Goal: Information Seeking & Learning: Check status

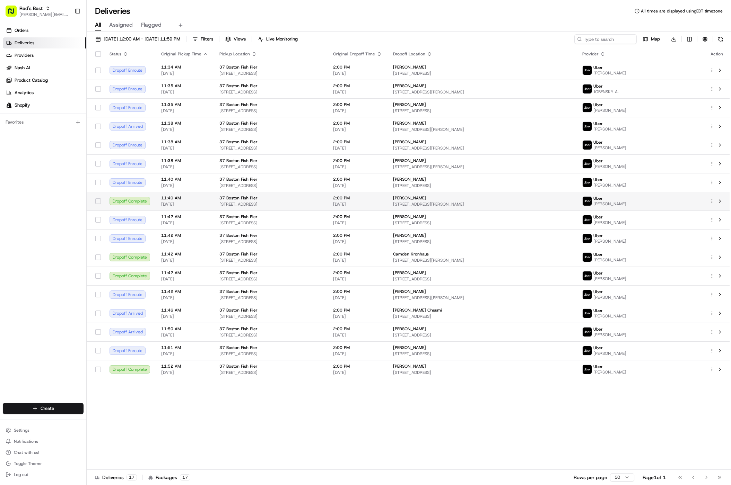
click at [710, 201] on html "Red's Best [EMAIL_ADDRESS][DOMAIN_NAME] Toggle Sidebar Orders Deliveries Provid…" at bounding box center [365, 242] width 731 height 485
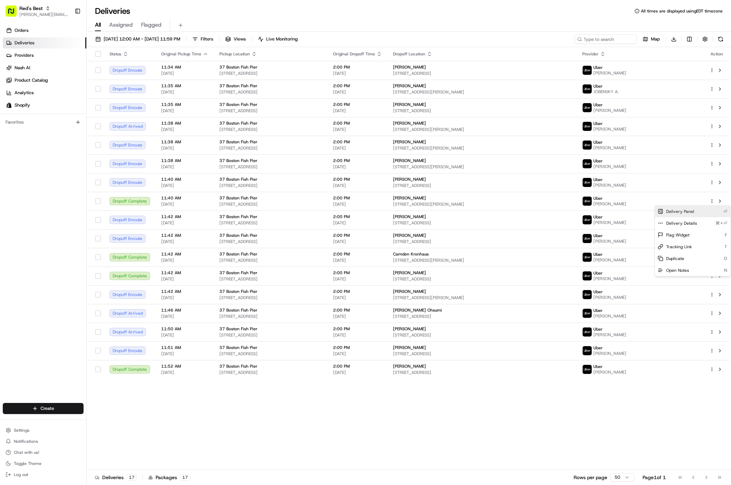
click at [705, 212] on div "Delivery Panel ⏎" at bounding box center [693, 212] width 76 height 12
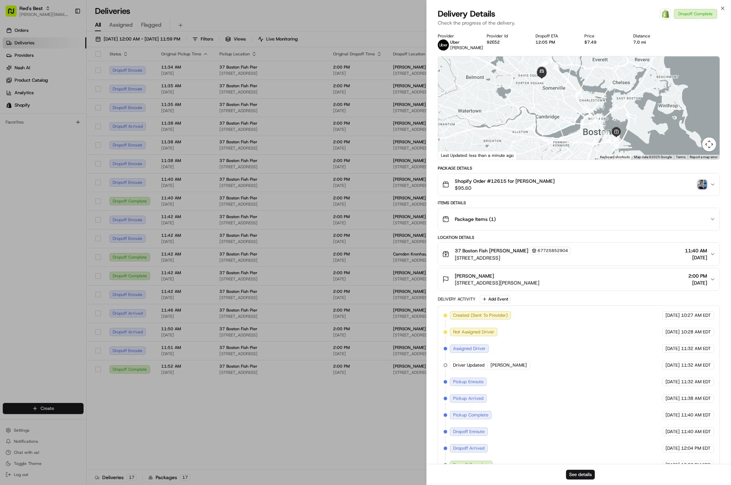
click at [701, 184] on img "button" at bounding box center [702, 185] width 10 height 10
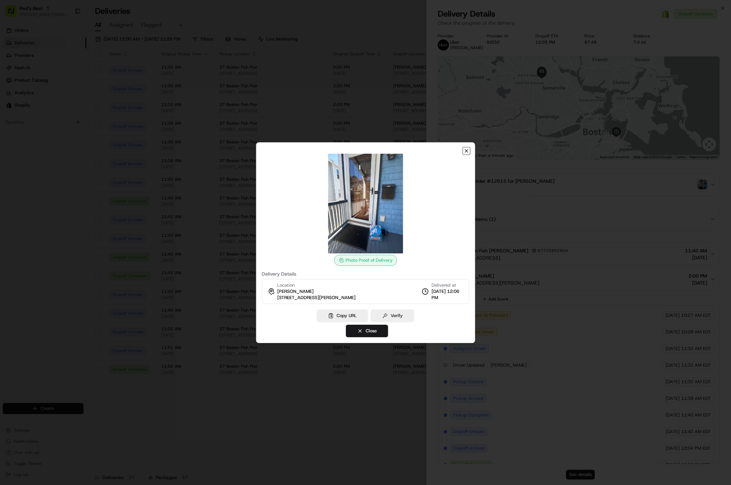
click at [468, 151] on icon "button" at bounding box center [467, 151] width 6 height 6
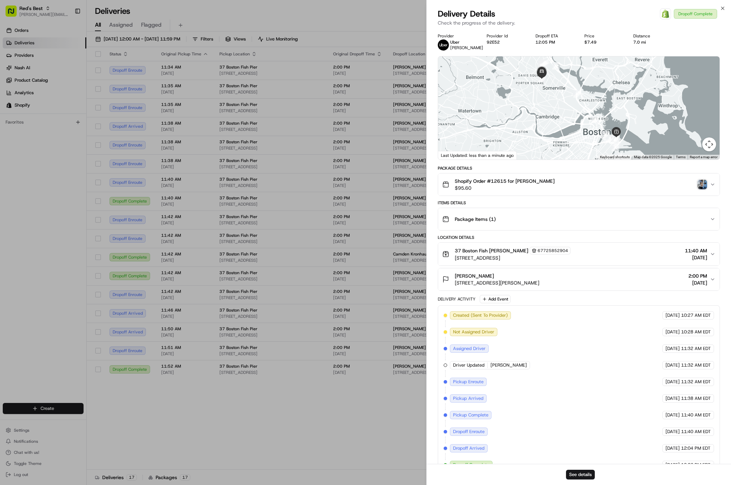
drag, startPoint x: 333, startPoint y: 427, endPoint x: 333, endPoint y: 424, distance: 3.5
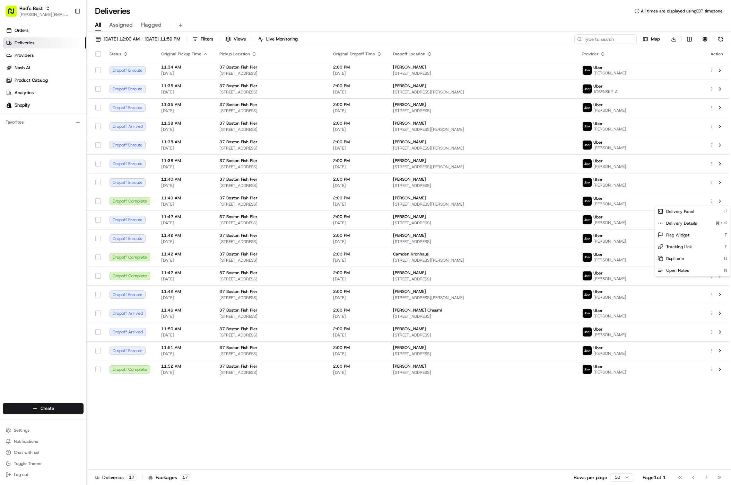
drag, startPoint x: 444, startPoint y: 432, endPoint x: 449, endPoint y: 421, distance: 11.8
click at [444, 431] on div "Status Original Pickup Time Pickup Location Original Dropoff Time Dropoff Locat…" at bounding box center [408, 258] width 643 height 423
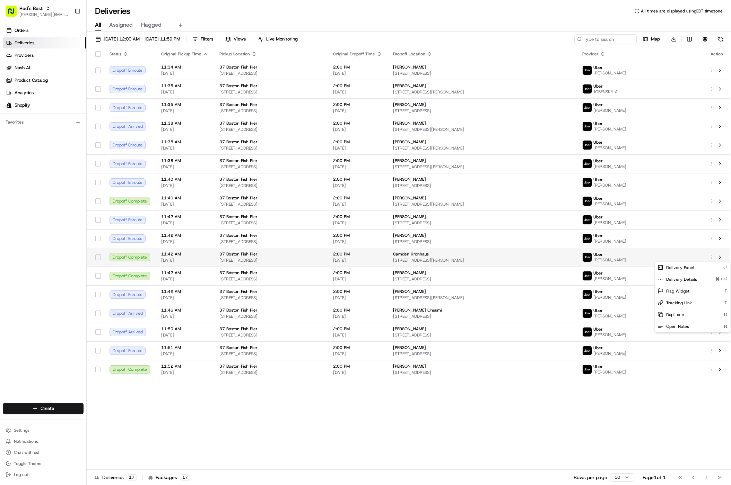
click at [710, 256] on html "Red's Best [EMAIL_ADDRESS][DOMAIN_NAME] Toggle Sidebar Orders Deliveries Provid…" at bounding box center [365, 242] width 731 height 485
click at [698, 267] on div "Delivery Panel ⏎" at bounding box center [693, 268] width 76 height 12
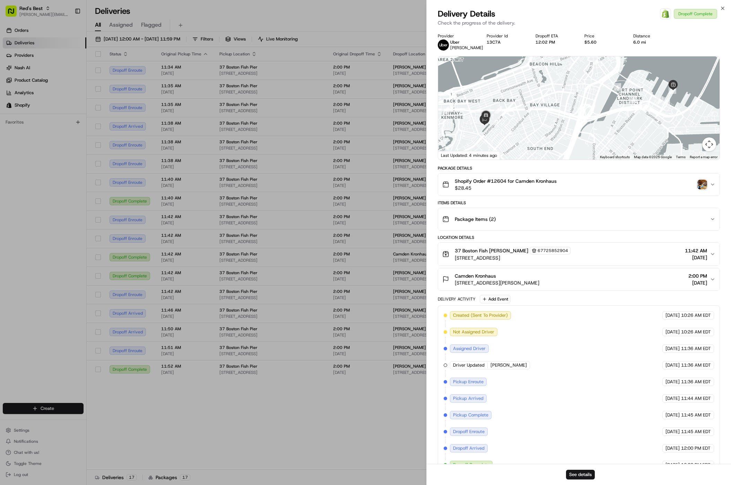
click at [701, 183] on img "button" at bounding box center [702, 185] width 10 height 10
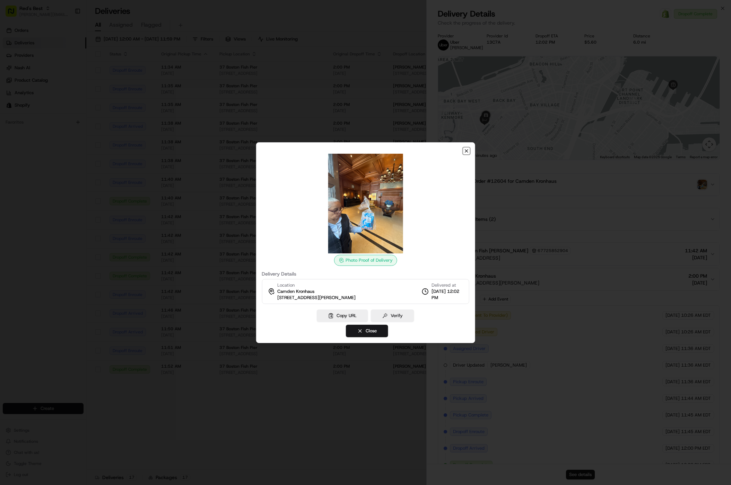
click at [468, 151] on icon "button" at bounding box center [467, 151] width 6 height 6
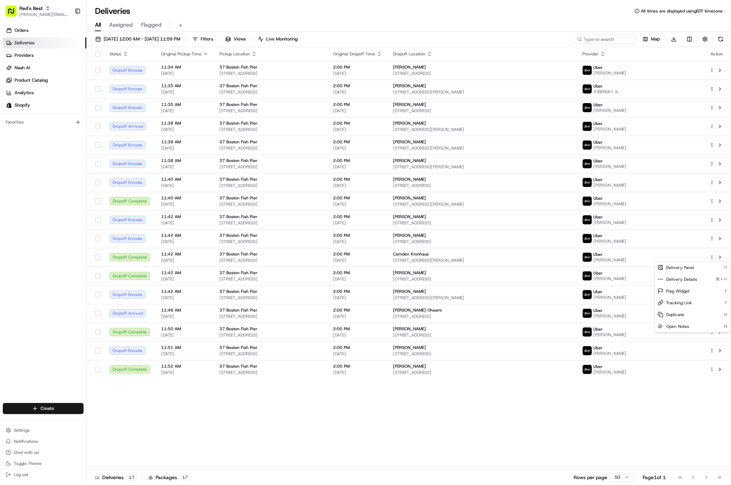
drag, startPoint x: 289, startPoint y: 438, endPoint x: 292, endPoint y: 433, distance: 6.2
click at [289, 438] on div "Status Original Pickup Time Pickup Location Original Dropoff Time Dropoff Locat…" at bounding box center [408, 258] width 643 height 423
click at [710, 275] on html "Red's Best [EMAIL_ADDRESS][DOMAIN_NAME] Toggle Sidebar Orders Deliveries Provid…" at bounding box center [365, 242] width 731 height 485
click at [703, 287] on div "Delivery Panel ⏎" at bounding box center [693, 287] width 76 height 12
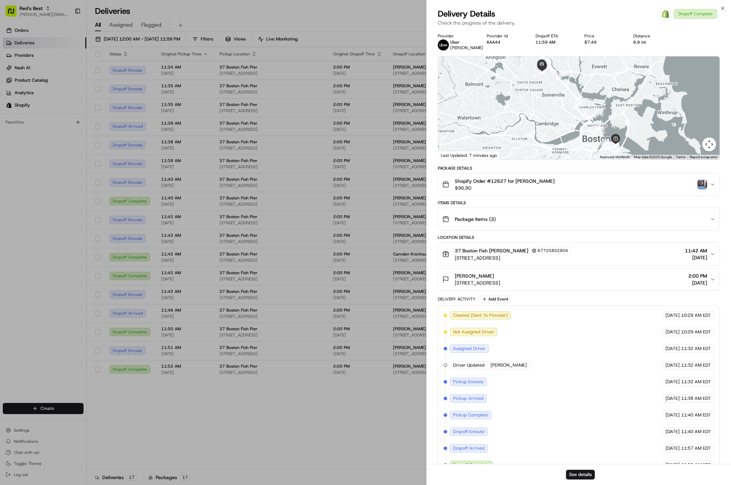
click at [701, 184] on img "button" at bounding box center [702, 185] width 10 height 10
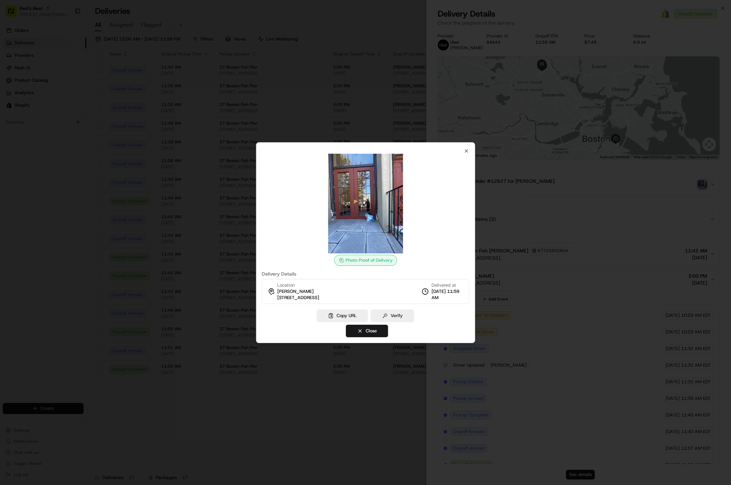
click at [462, 154] on div at bounding box center [366, 204] width 208 height 100
drag, startPoint x: 467, startPoint y: 151, endPoint x: 462, endPoint y: 173, distance: 21.8
click at [467, 151] on icon "button" at bounding box center [466, 151] width 3 height 3
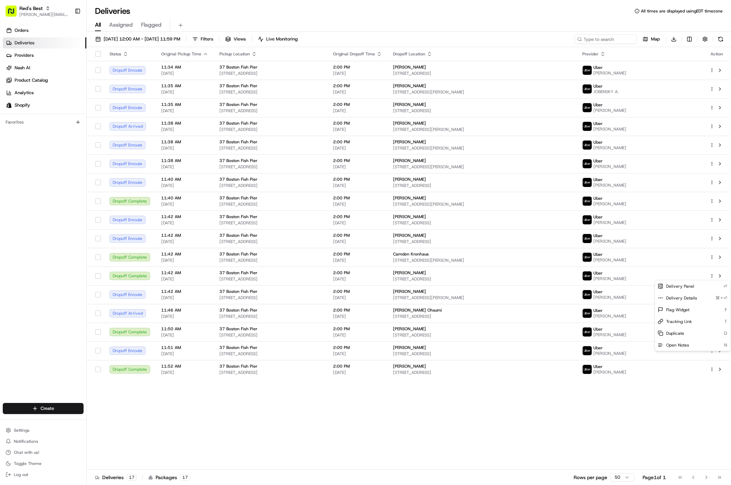
click at [247, 454] on div "Status Original Pickup Time Pickup Location Original Dropoff Time Dropoff Locat…" at bounding box center [408, 258] width 643 height 423
click at [564, 416] on div "Status Original Pickup Time Pickup Location Original Dropoff Time Dropoff Locat…" at bounding box center [408, 258] width 643 height 423
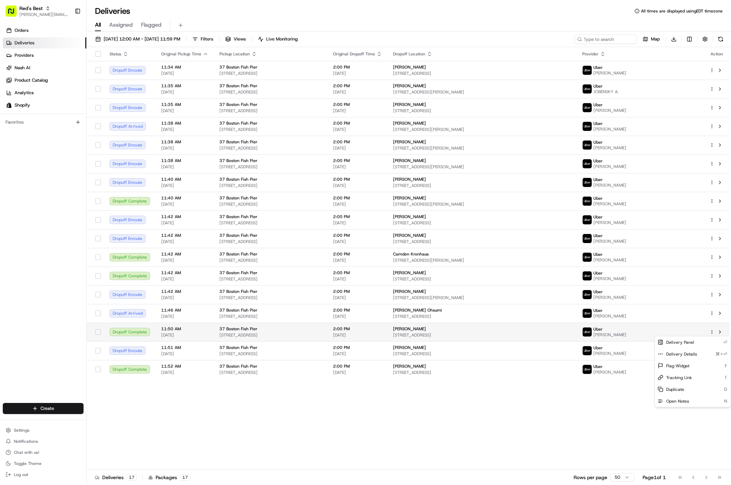
click at [711, 331] on html "Red's Best [EMAIL_ADDRESS][DOMAIN_NAME] Toggle Sidebar Orders Deliveries Provid…" at bounding box center [365, 242] width 731 height 485
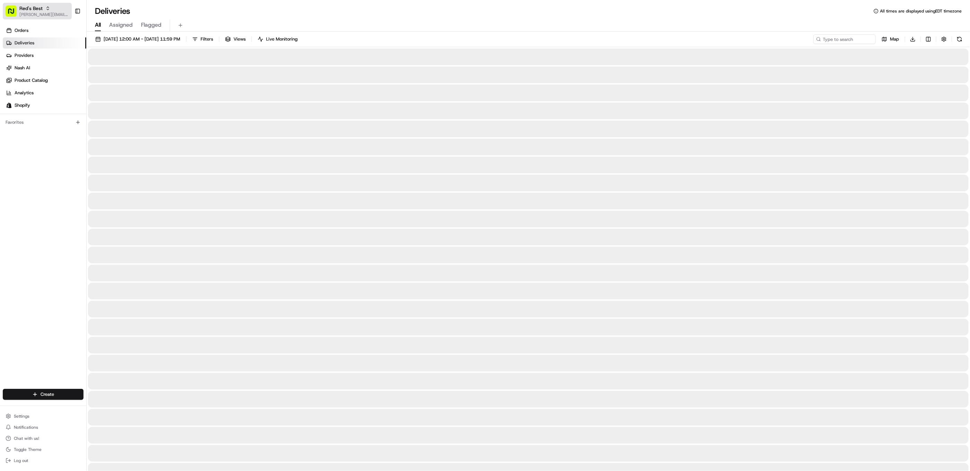
click at [52, 15] on span "[PERSON_NAME][EMAIL_ADDRESS][DOMAIN_NAME]" at bounding box center [44, 15] width 50 height 6
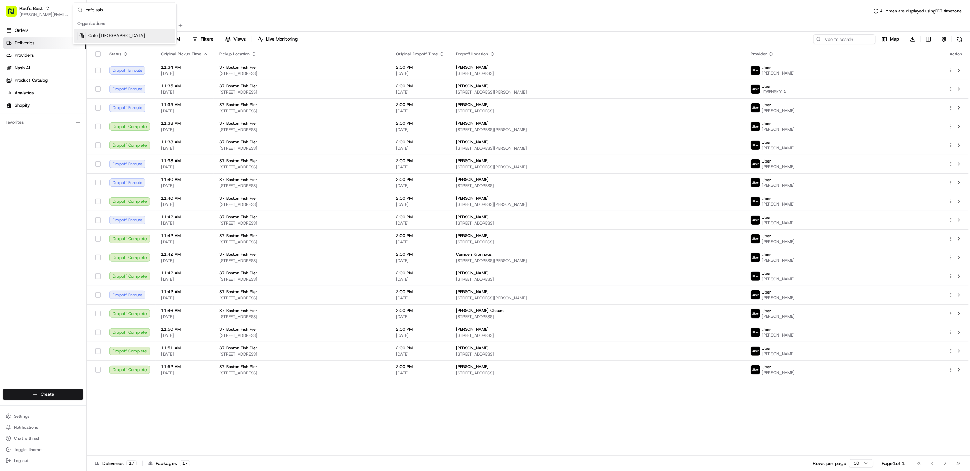
type input "cafe sab"
click at [111, 32] on div "Cafe [GEOGRAPHIC_DATA]" at bounding box center [124, 36] width 100 height 14
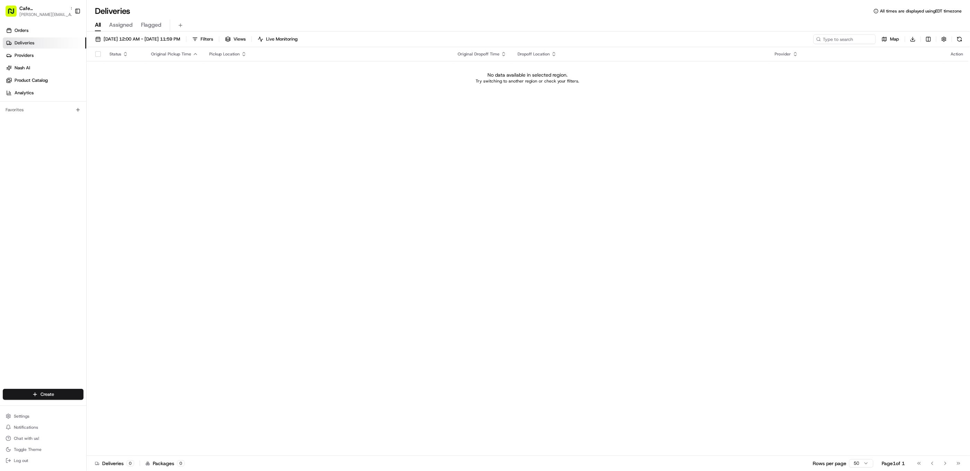
click at [139, 46] on div "08/22/2025 12:00 AM - 08/22/2025 11:59 PM Filters Views Live Monitoring Map Dow…" at bounding box center [529, 40] width 884 height 13
click at [139, 41] on span "[DATE] 12:00 AM - [DATE] 11:59 PM" at bounding box center [142, 39] width 77 height 6
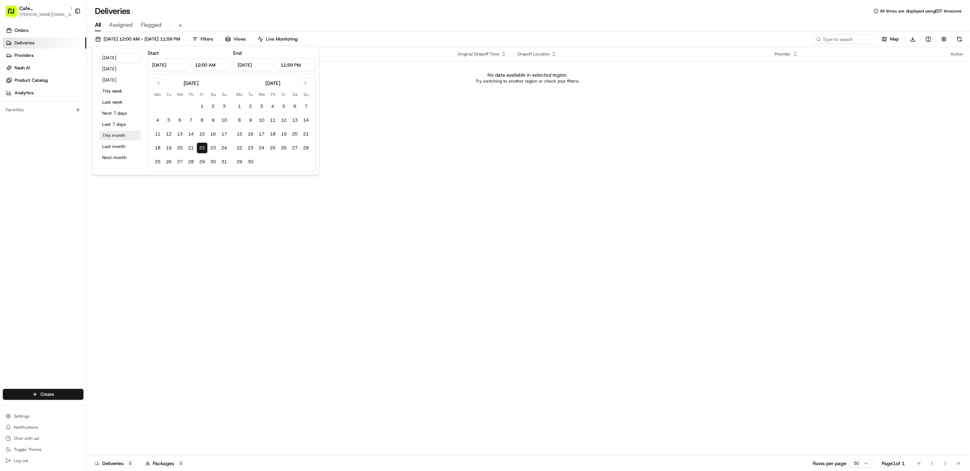
click at [124, 136] on button "This month" at bounding box center [120, 136] width 42 height 10
type input "[DATE]"
click at [125, 149] on button "Last month" at bounding box center [120, 147] width 42 height 10
type input "Jul 1, 2025"
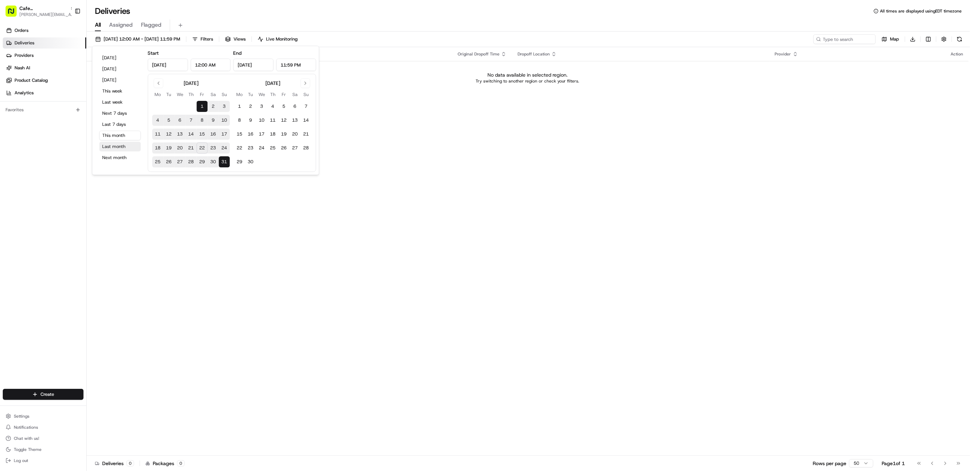
type input "Jul 31, 2025"
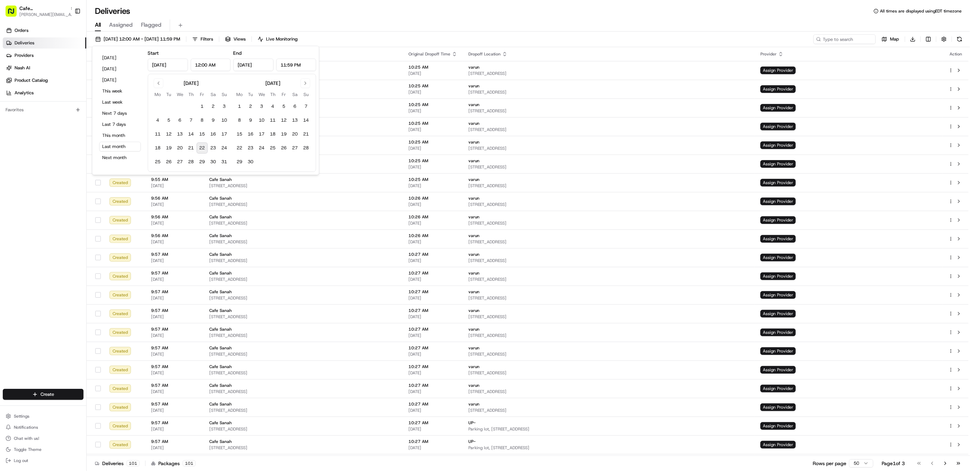
click at [357, 25] on div "All Assigned Flagged" at bounding box center [529, 25] width 884 height 12
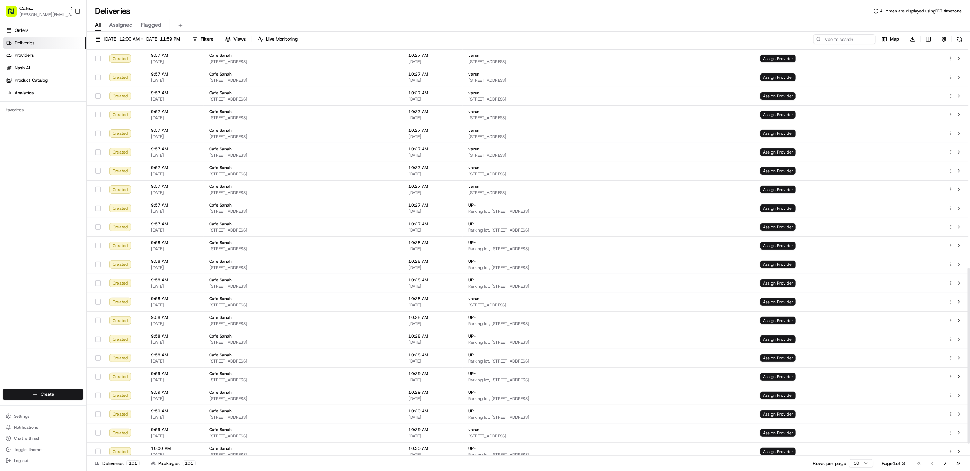
scroll to position [541, 0]
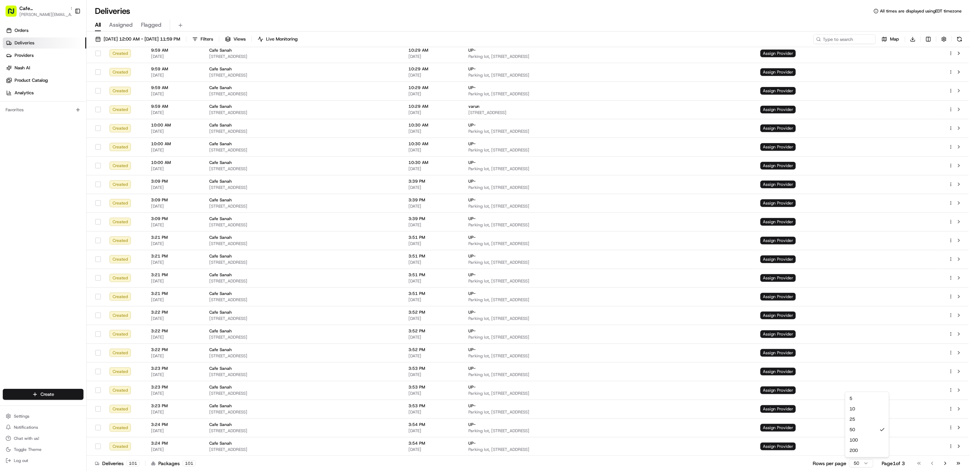
click at [862, 465] on html "Cafe Sabah gabrielle@usenash.com Toggle Sidebar Orders Deliveries Providers Nas…" at bounding box center [485, 235] width 970 height 471
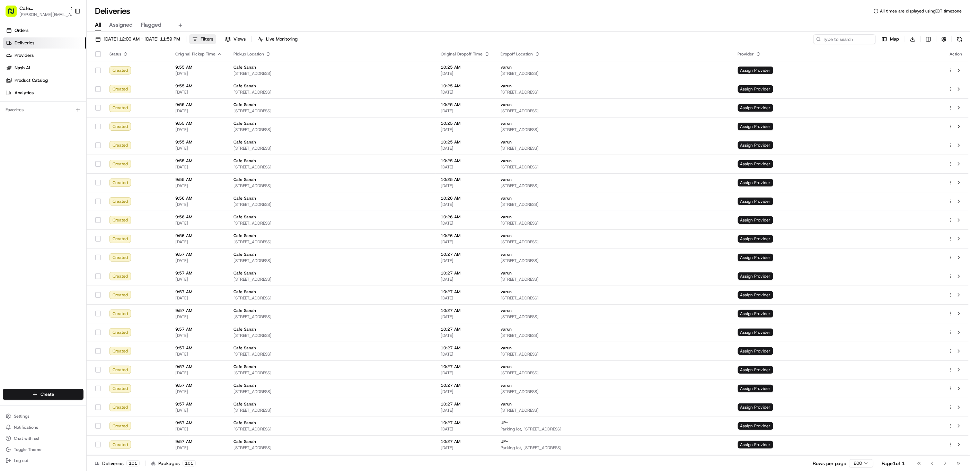
click at [216, 39] on button "Filters" at bounding box center [202, 39] width 27 height 10
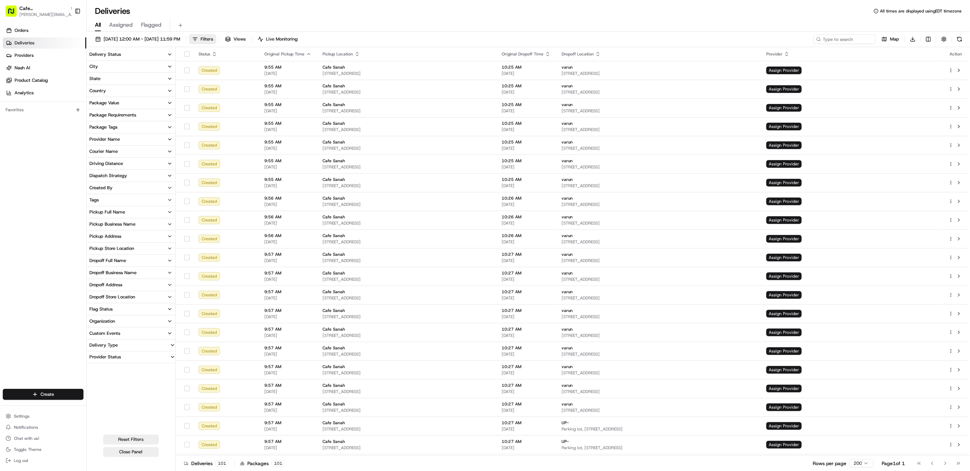
click at [148, 355] on button "Provider Status" at bounding box center [131, 356] width 89 height 11
click at [94, 367] on div "Only Assigned" at bounding box center [131, 367] width 89 height 7
click at [91, 369] on button "Only Assigned" at bounding box center [91, 368] width 6 height 6
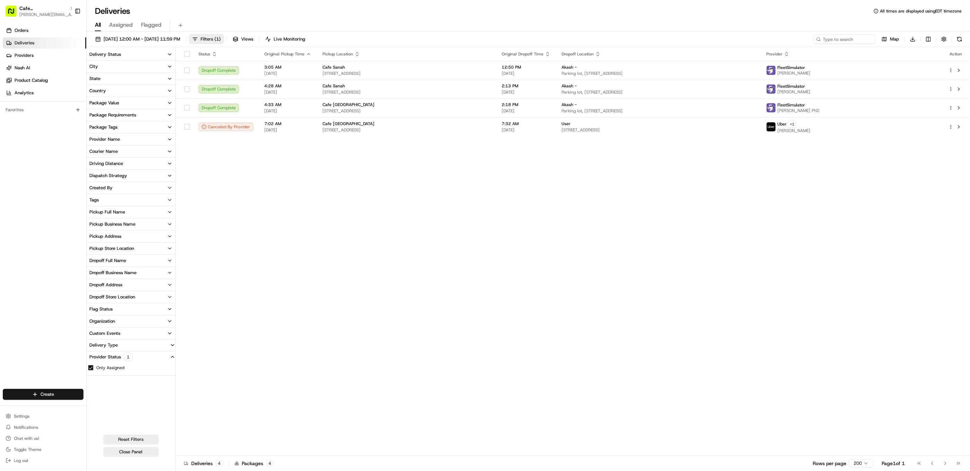
click at [141, 454] on button "Close Panel" at bounding box center [130, 452] width 55 height 10
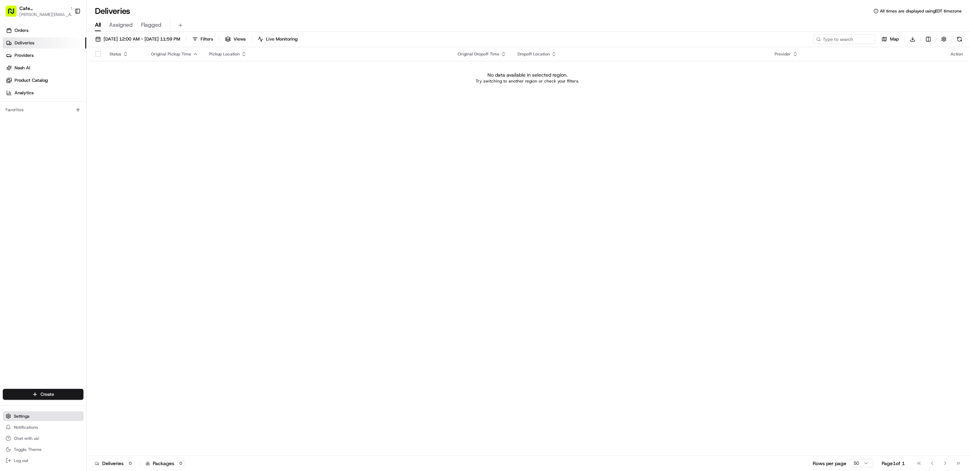
click at [36, 418] on button "Settings" at bounding box center [43, 416] width 81 height 10
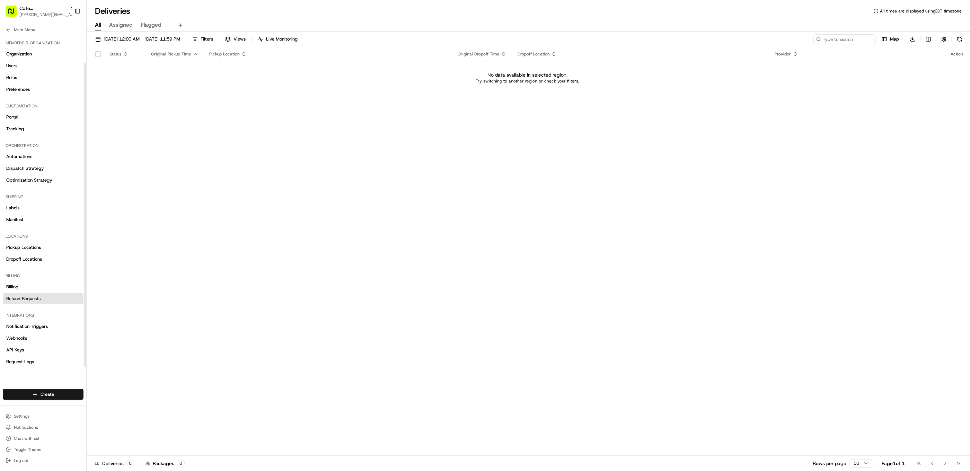
scroll to position [30, 0]
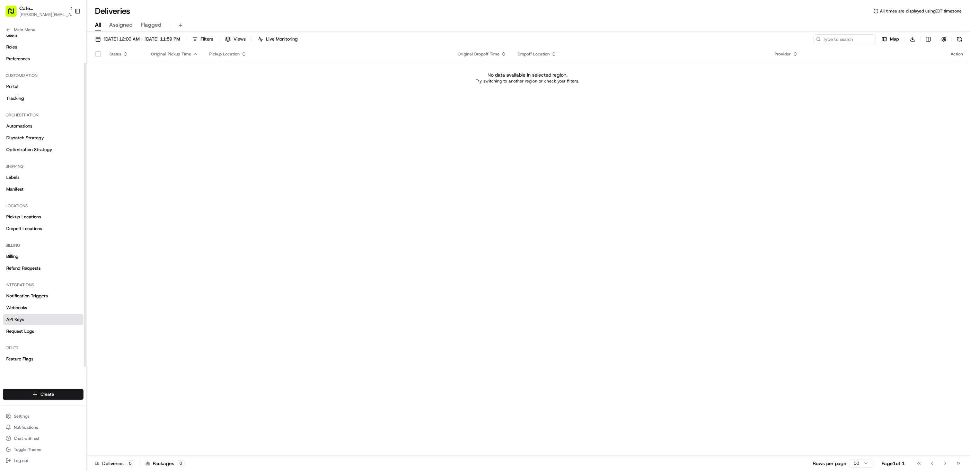
click at [28, 320] on link "API Keys" at bounding box center [43, 319] width 81 height 11
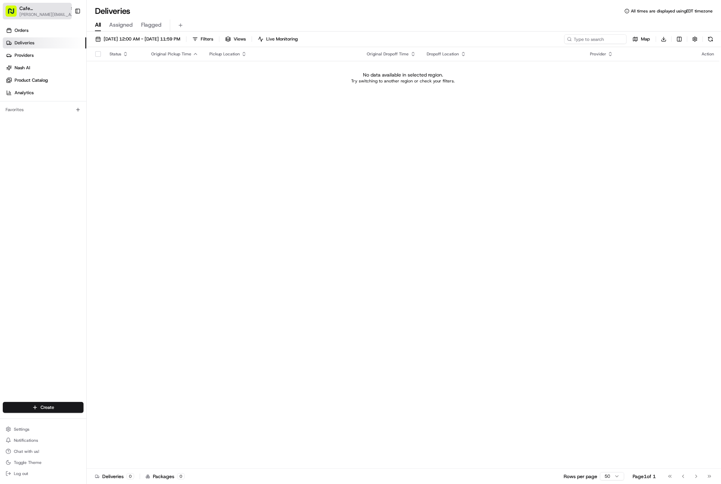
click at [25, 14] on span "[PERSON_NAME][EMAIL_ADDRESS][DOMAIN_NAME]" at bounding box center [46, 15] width 55 height 6
type input "red's be"
click at [107, 43] on div "Organizations Red's Best" at bounding box center [124, 30] width 103 height 27
click at [106, 40] on div "Red's Best" at bounding box center [124, 36] width 100 height 14
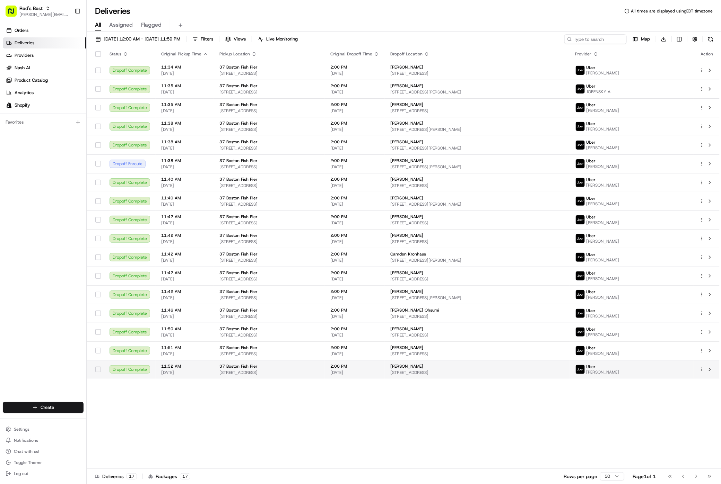
click at [702, 370] on html "Red's Best gabrielle@usenash.com Toggle Sidebar Orders Deliveries Providers Nas…" at bounding box center [360, 242] width 721 height 484
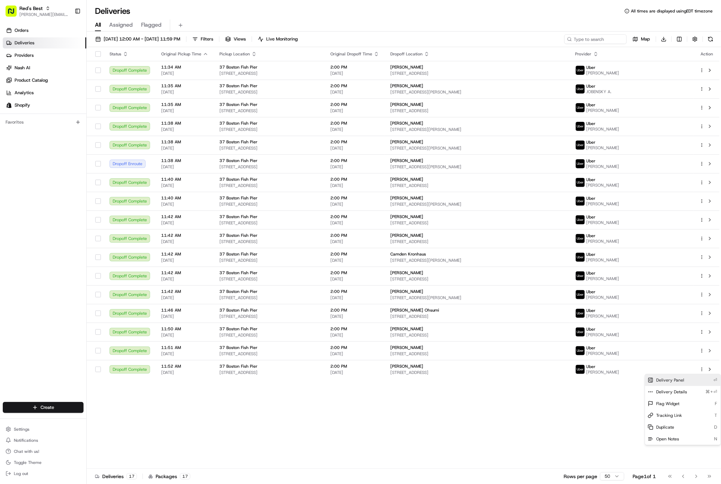
click at [694, 381] on div "Delivery Panel ⏎" at bounding box center [683, 381] width 76 height 12
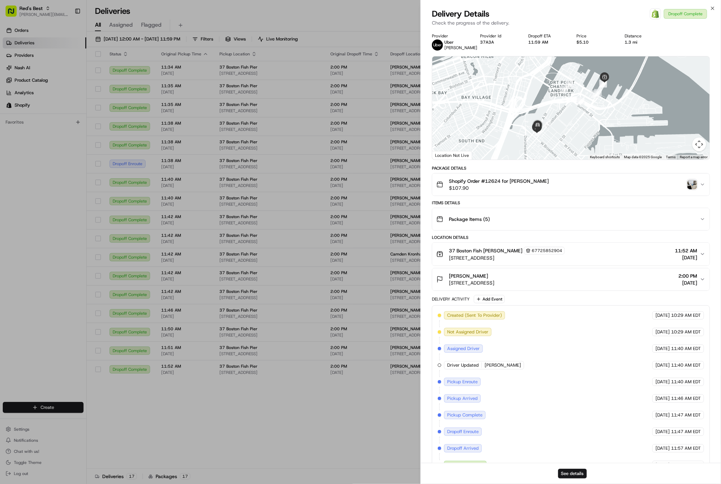
click at [694, 185] on img "button" at bounding box center [692, 185] width 10 height 10
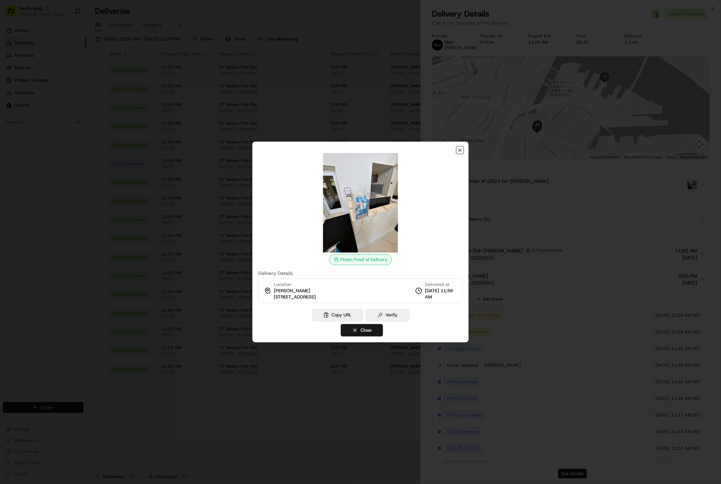
click at [460, 148] on icon "button" at bounding box center [460, 151] width 6 height 6
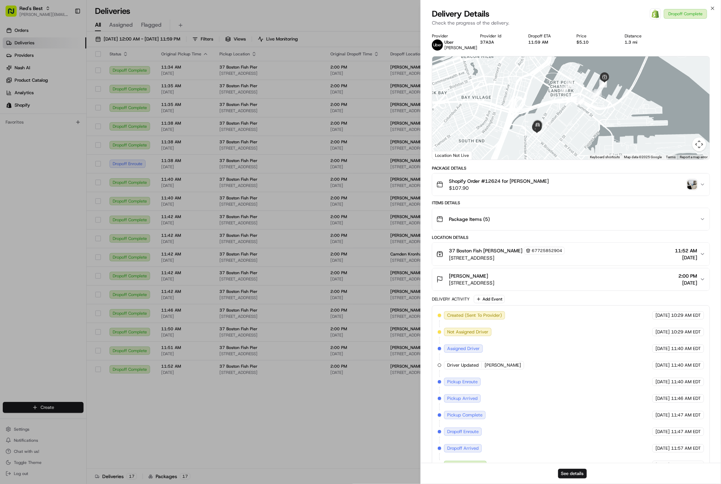
drag, startPoint x: 371, startPoint y: 465, endPoint x: 374, endPoint y: 457, distance: 8.1
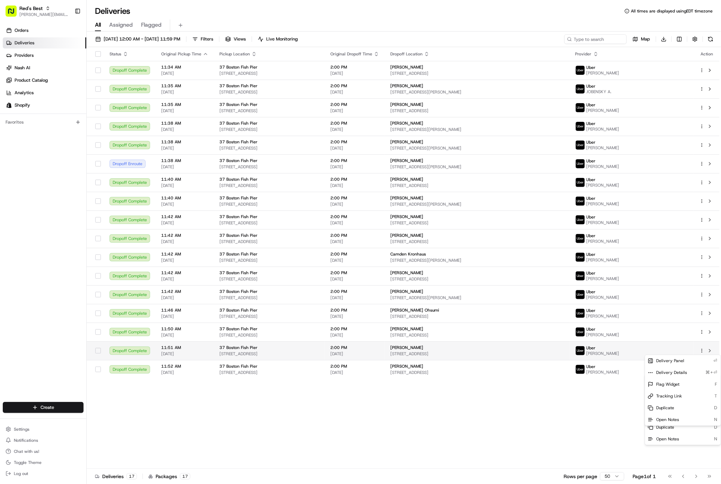
click at [701, 352] on icon "button" at bounding box center [701, 351] width 5 height 5
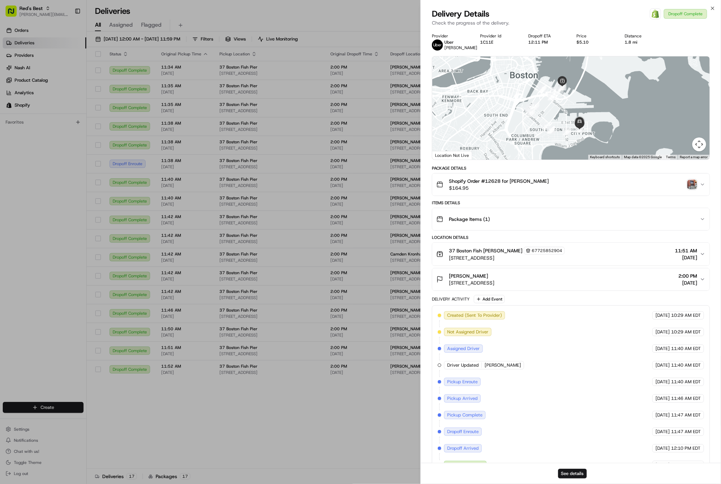
click at [691, 182] on img "button" at bounding box center [692, 185] width 10 height 10
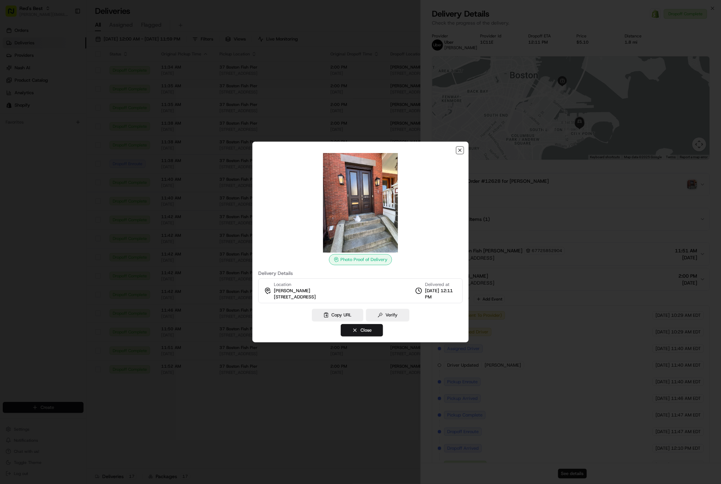
click at [458, 150] on icon "button" at bounding box center [460, 151] width 6 height 6
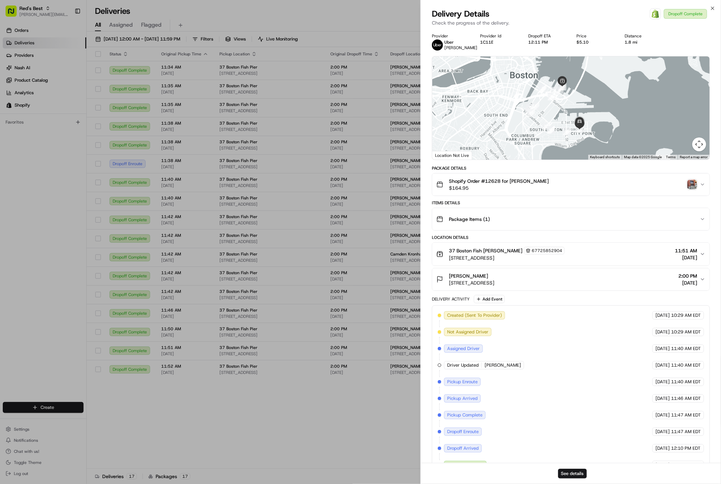
click at [494, 279] on div "[PERSON_NAME]" at bounding box center [471, 276] width 45 height 7
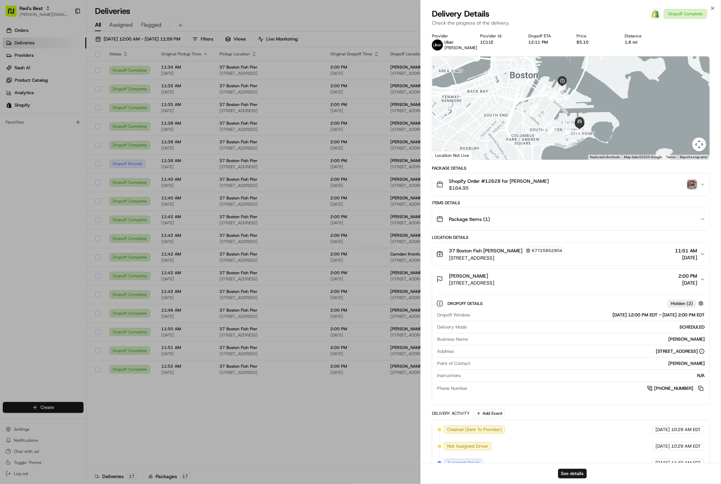
click at [494, 279] on div "[PERSON_NAME]" at bounding box center [471, 276] width 45 height 7
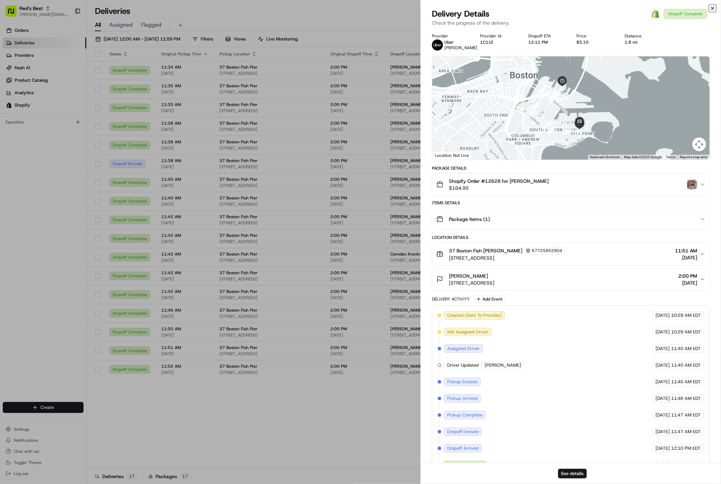
click at [712, 10] on icon "button" at bounding box center [713, 9] width 6 height 6
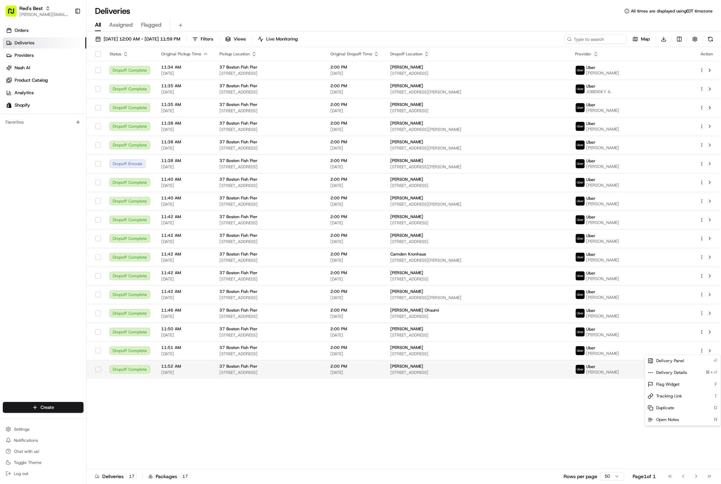
drag, startPoint x: 471, startPoint y: 390, endPoint x: 569, endPoint y: 366, distance: 101.3
click at [471, 390] on div "Status Original Pickup Time Pickup Location Original Dropoff Time Dropoff Locat…" at bounding box center [403, 258] width 633 height 422
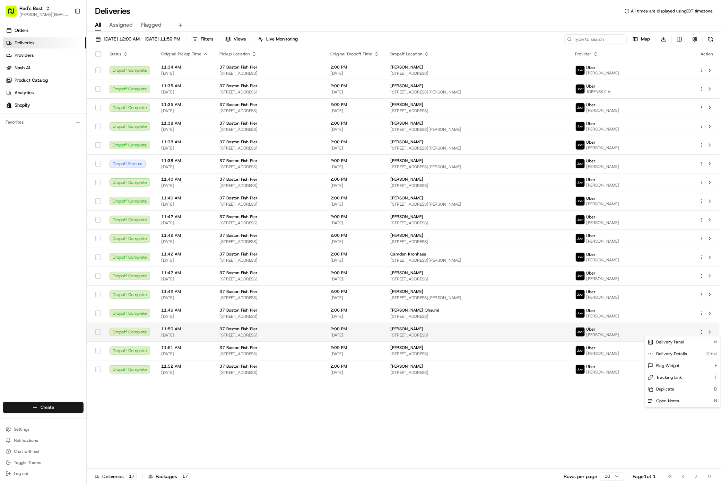
click at [703, 332] on html "Red's Best gabrielle@usenash.com Toggle Sidebar Orders Deliveries Providers Nas…" at bounding box center [360, 242] width 721 height 484
click at [686, 342] on div "Delivery Panel ⏎" at bounding box center [683, 343] width 76 height 12
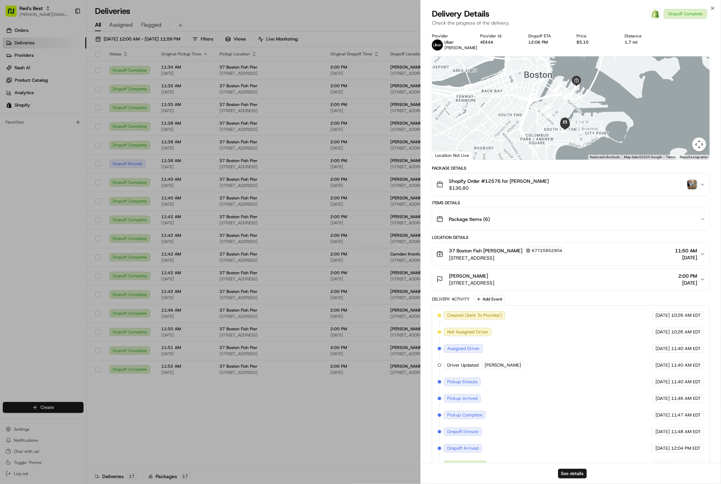
click at [691, 184] on img "button" at bounding box center [692, 185] width 10 height 10
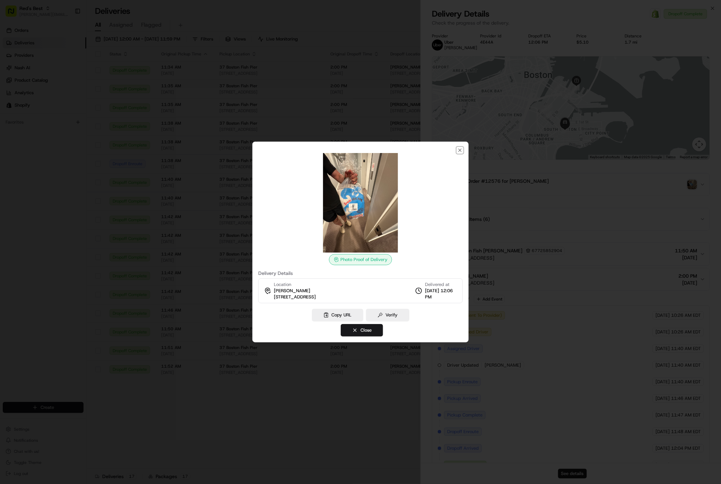
click at [460, 149] on icon "button" at bounding box center [459, 150] width 3 height 3
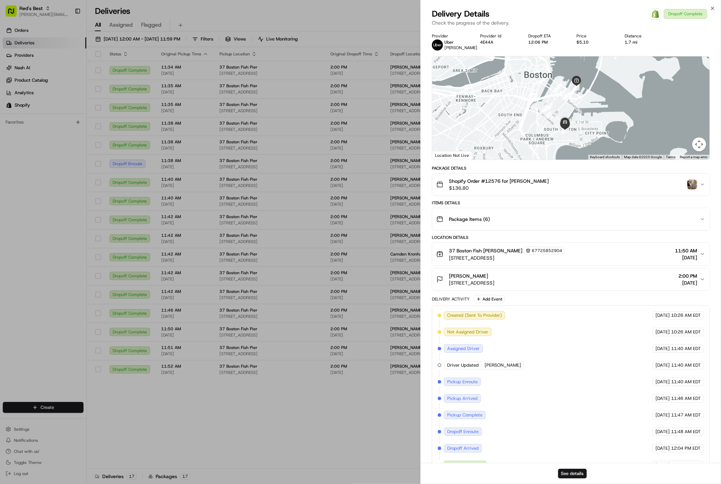
click at [482, 282] on span "[STREET_ADDRESS]" at bounding box center [471, 283] width 45 height 7
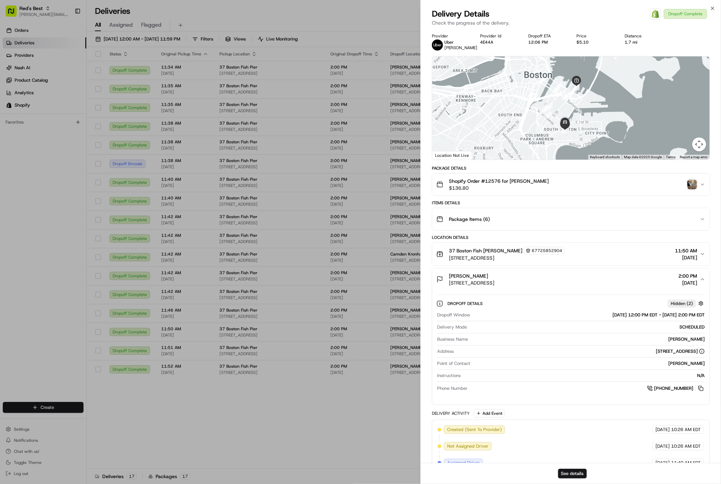
click at [482, 282] on span "[STREET_ADDRESS]" at bounding box center [471, 283] width 45 height 7
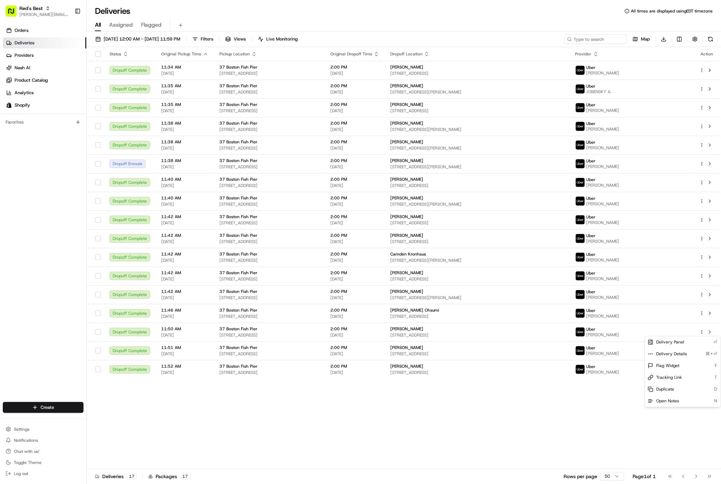
click at [354, 419] on div "Status Original Pickup Time Pickup Location Original Dropoff Time Dropoff Locat…" at bounding box center [403, 258] width 633 height 422
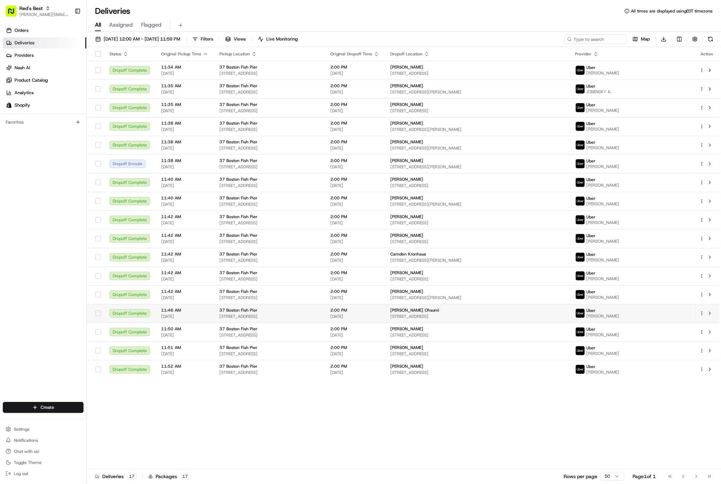
click at [704, 313] on div at bounding box center [706, 313] width 15 height 8
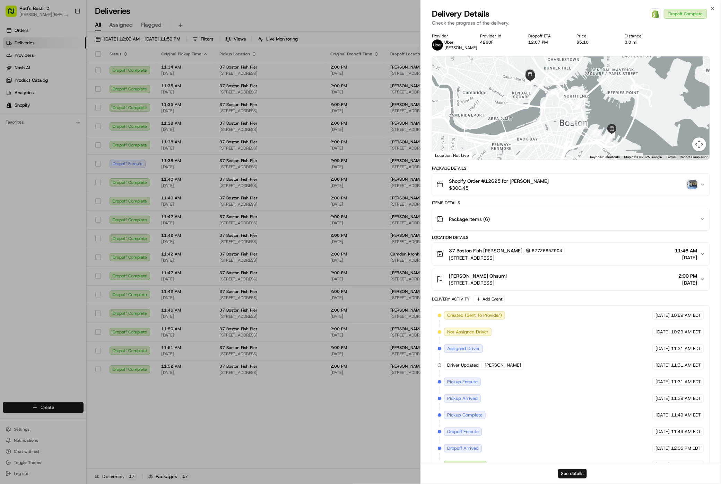
click at [689, 182] on img "button" at bounding box center [692, 185] width 10 height 10
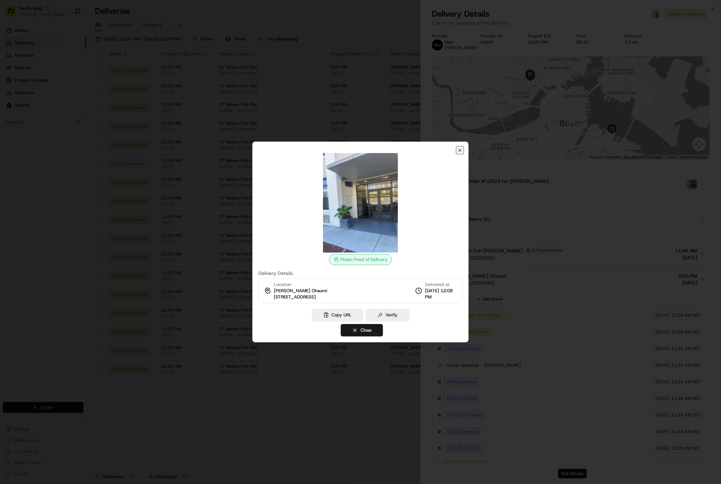
click at [458, 149] on icon "button" at bounding box center [460, 151] width 6 height 6
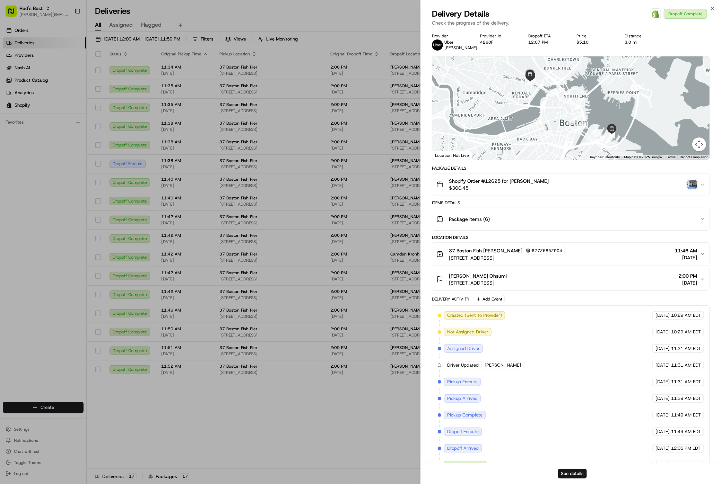
click at [483, 191] on span "$300.45" at bounding box center [499, 188] width 100 height 7
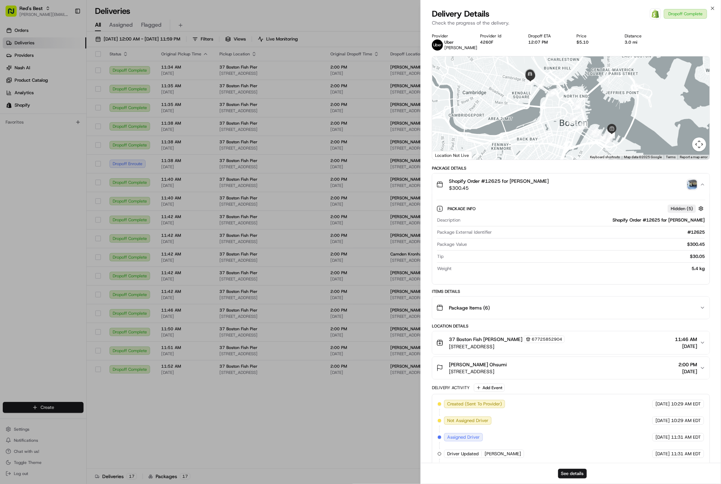
click at [483, 191] on span "$300.45" at bounding box center [499, 188] width 100 height 7
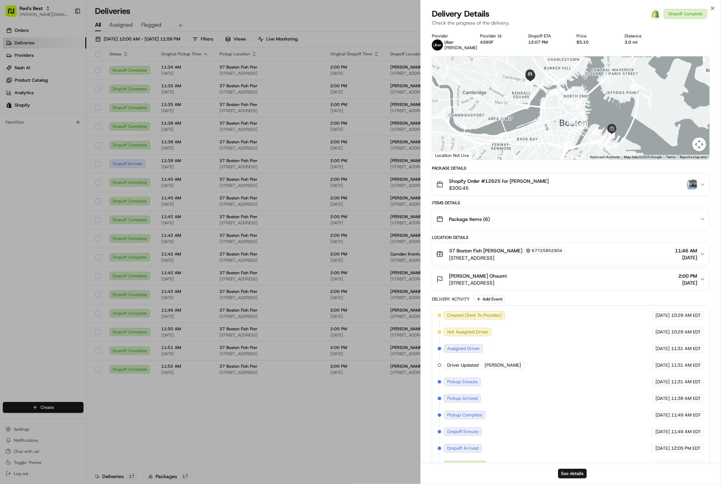
click at [491, 283] on span "[STREET_ADDRESS]" at bounding box center [478, 283] width 58 height 7
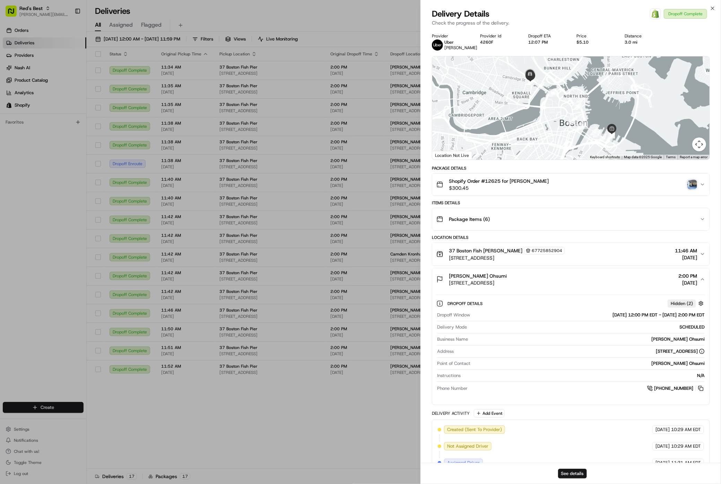
click at [488, 282] on span "[STREET_ADDRESS]" at bounding box center [478, 283] width 58 height 7
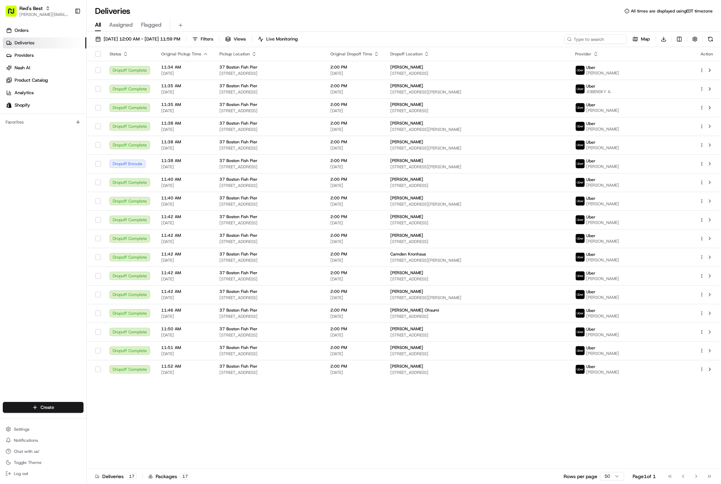
drag, startPoint x: 341, startPoint y: 456, endPoint x: 425, endPoint y: 414, distance: 93.6
click at [341, 456] on div "Status Original Pickup Time Pickup Location Original Dropoff Time Dropoff Locat…" at bounding box center [403, 258] width 633 height 422
click at [702, 294] on html "Red's Best gabrielle@usenash.com Toggle Sidebar Orders Deliveries Providers Nas…" at bounding box center [360, 242] width 721 height 484
click at [698, 304] on div "Delivery Panel ⏎" at bounding box center [683, 305] width 76 height 12
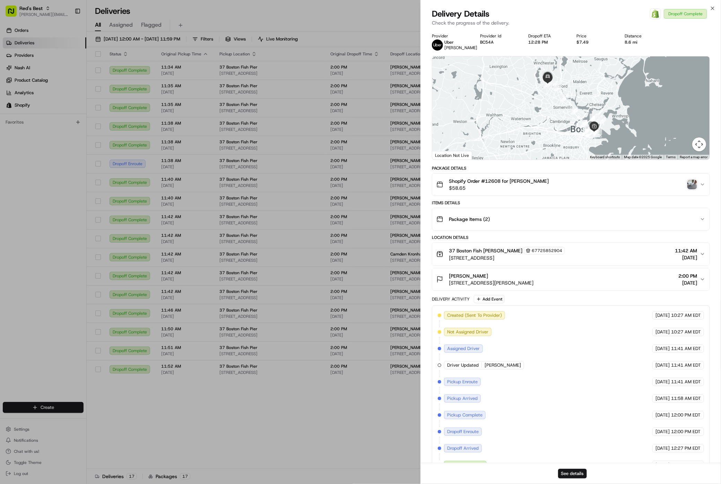
click at [580, 278] on button "Brian Her 5 Brooks St, Medford, MA 02155, USA 2:00 PM 08/22/2025" at bounding box center [570, 280] width 277 height 22
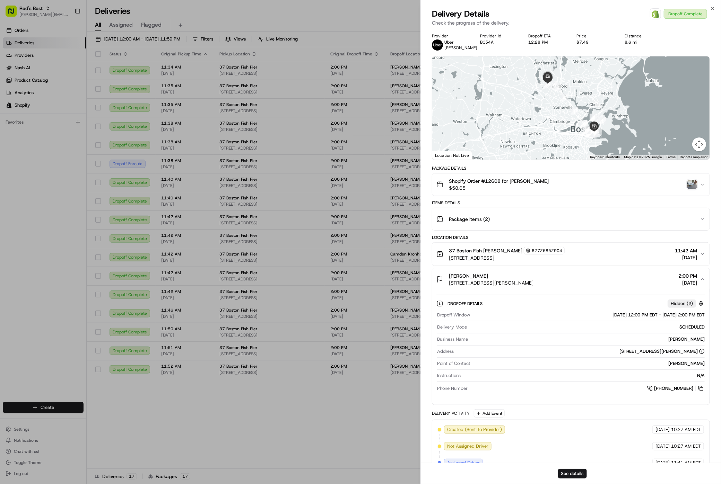
click at [580, 278] on button "Brian Her 5 Brooks St, Medford, MA 02155, USA 2:00 PM 08/22/2025" at bounding box center [570, 280] width 277 height 22
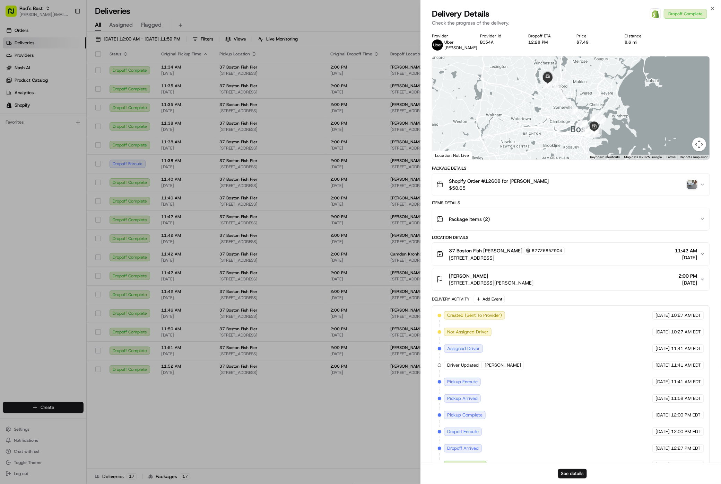
click at [568, 223] on div "Package Items ( 2 )" at bounding box center [567, 219] width 263 height 14
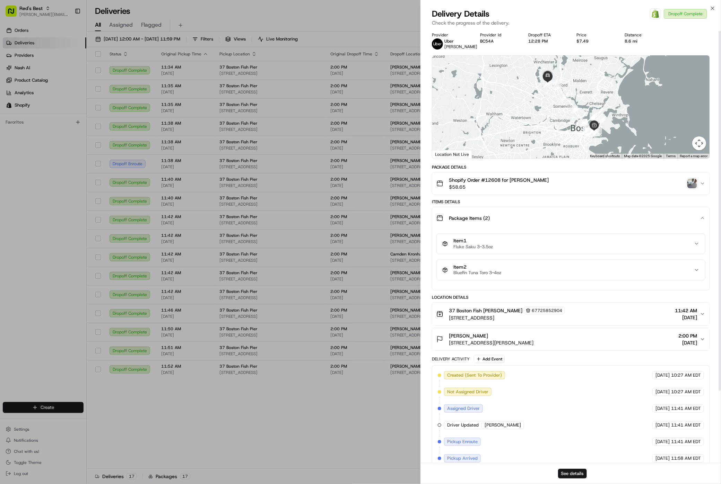
scroll to position [2, 0]
click at [568, 223] on div "Package Items ( 2 )" at bounding box center [567, 217] width 263 height 14
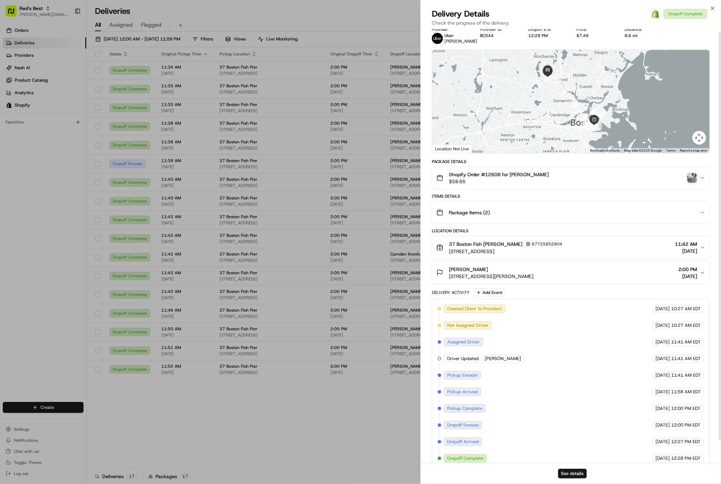
scroll to position [7, 0]
click at [690, 182] on img "button" at bounding box center [692, 178] width 10 height 10
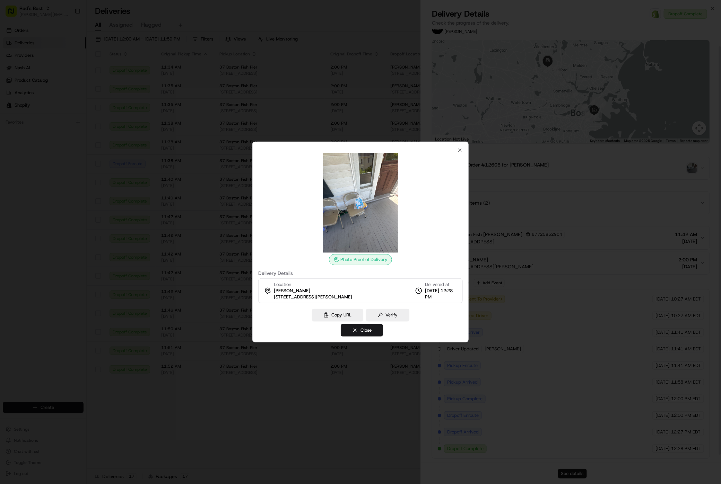
scroll to position [27, 0]
click at [457, 150] on icon "button" at bounding box center [460, 151] width 6 height 6
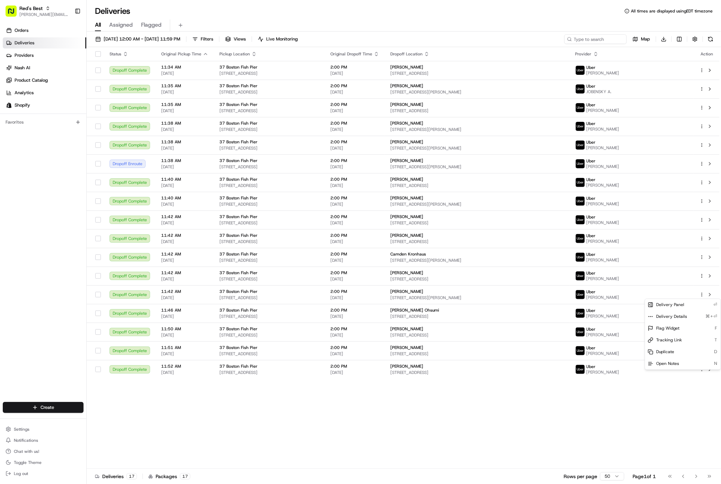
click at [354, 394] on div "Status Original Pickup Time Pickup Location Original Dropoff Time Dropoff Locat…" at bounding box center [403, 258] width 633 height 422
click at [680, 38] on html "Red's Best gabrielle@usenash.com Toggle Sidebar Orders Deliveries Providers Nas…" at bounding box center [360, 242] width 721 height 484
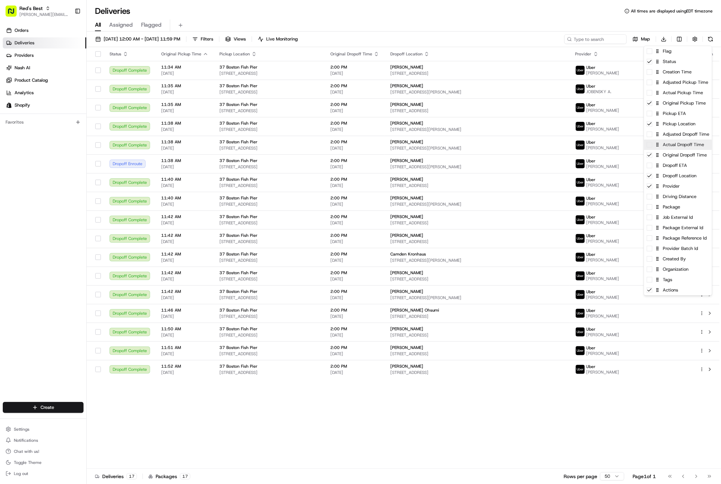
click at [650, 146] on span at bounding box center [650, 145] width 6 height 6
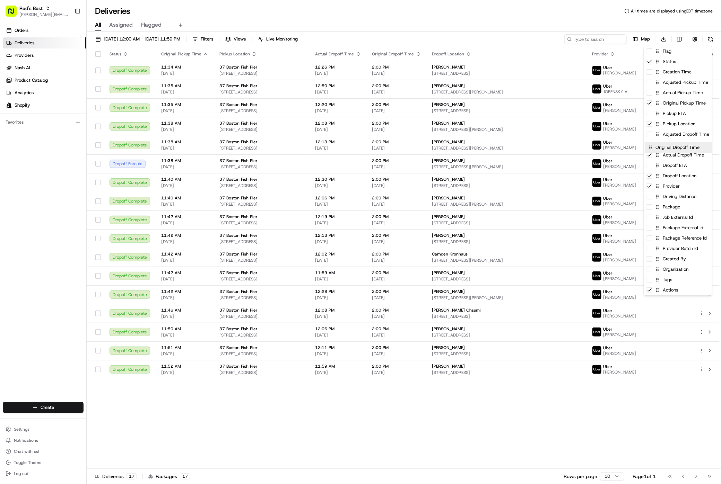
drag, startPoint x: 673, startPoint y: 157, endPoint x: 674, endPoint y: 144, distance: 12.8
click at [527, 39] on html "Red's Best gabrielle@usenash.com Toggle Sidebar Orders Deliveries Providers Nas…" at bounding box center [360, 242] width 721 height 484
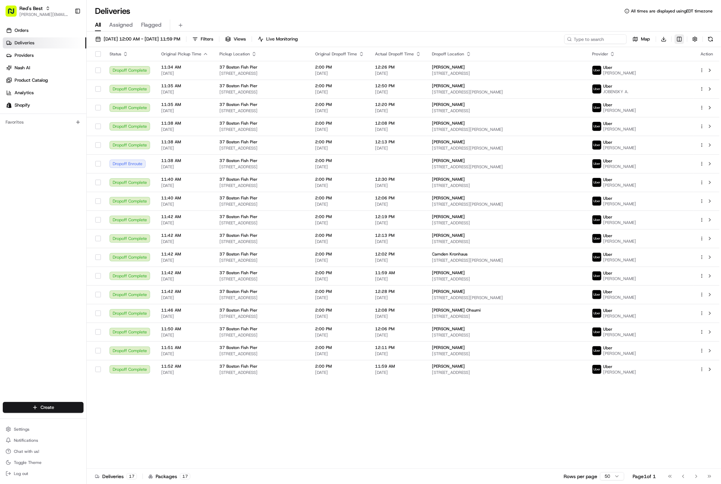
click at [677, 38] on html "Red's Best gabrielle@usenash.com Toggle Sidebar Orders Deliveries Providers Nas…" at bounding box center [360, 242] width 721 height 484
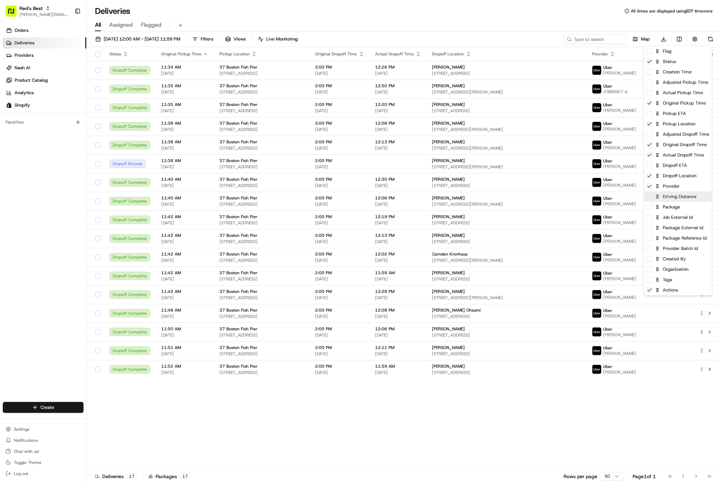
click at [652, 200] on div "Driving Distance" at bounding box center [678, 197] width 68 height 10
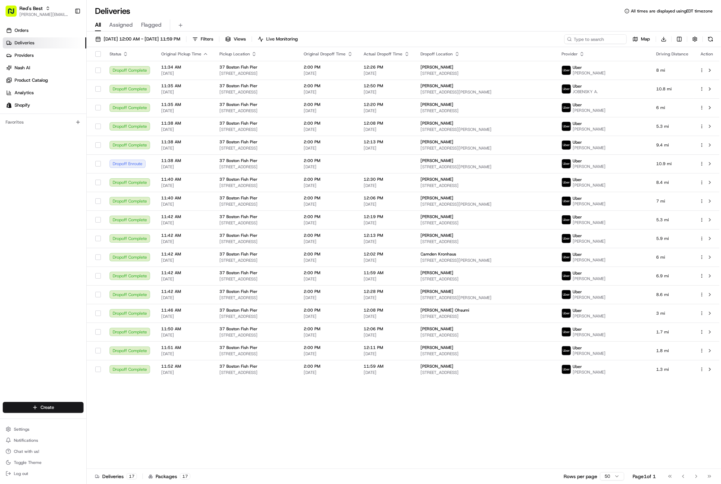
click at [564, 398] on html "Red's Best gabrielle@usenash.com Toggle Sidebar Orders Deliveries Providers Nas…" at bounding box center [360, 242] width 721 height 484
click at [175, 42] on span "[DATE] 12:00 AM - [DATE] 11:59 PM" at bounding box center [142, 39] width 77 height 6
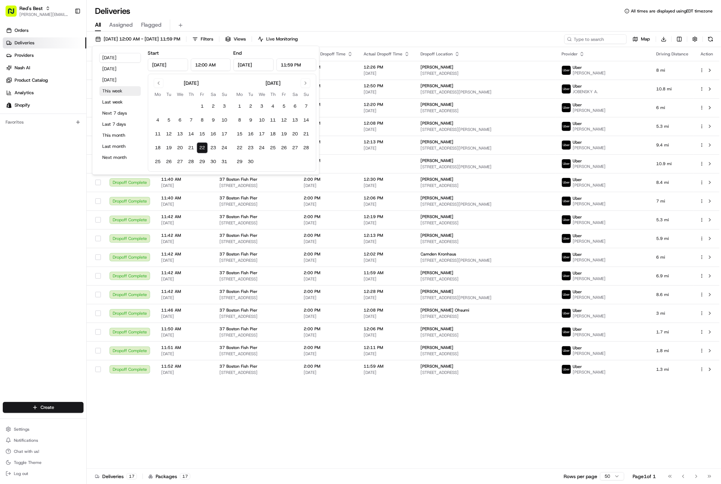
click at [132, 89] on button "This week" at bounding box center [120, 91] width 42 height 10
type input "Aug 18, 2025"
type input "Aug 24, 2025"
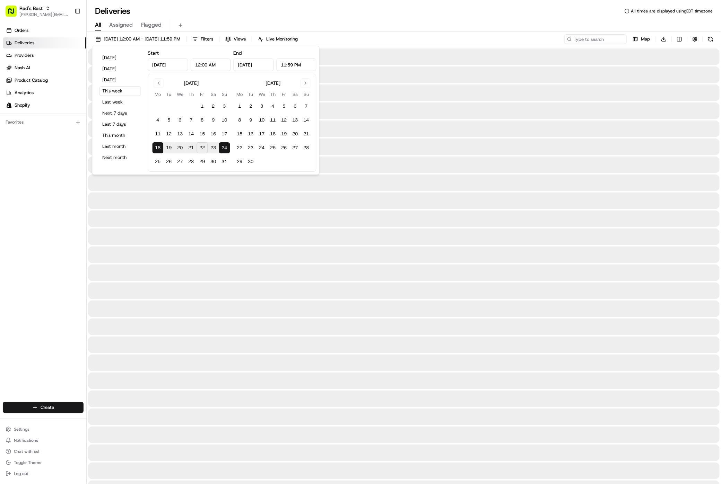
click at [270, 27] on div "All Assigned Flagged" at bounding box center [404, 25] width 634 height 12
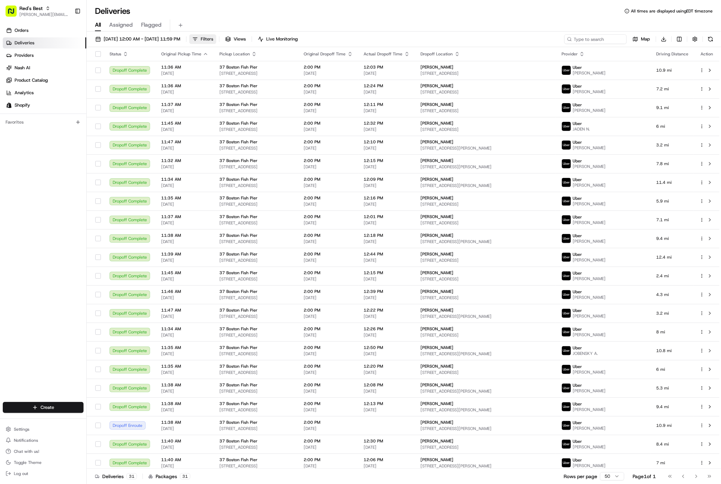
click at [216, 37] on button "Filters" at bounding box center [202, 39] width 27 height 10
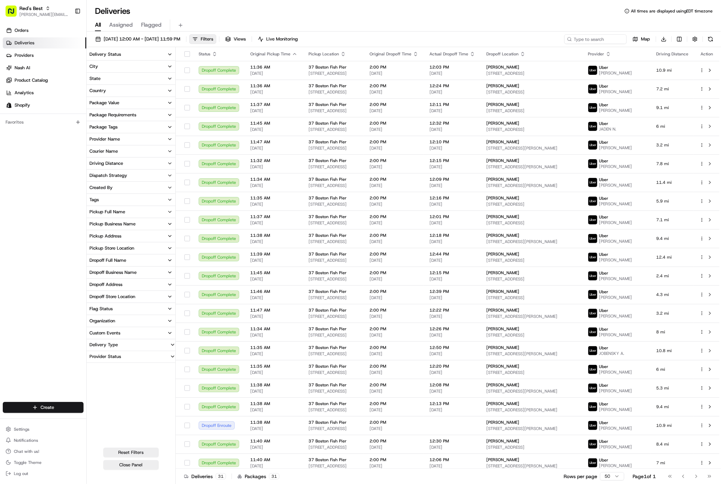
click at [169, 54] on icon "button" at bounding box center [170, 55] width 6 height 6
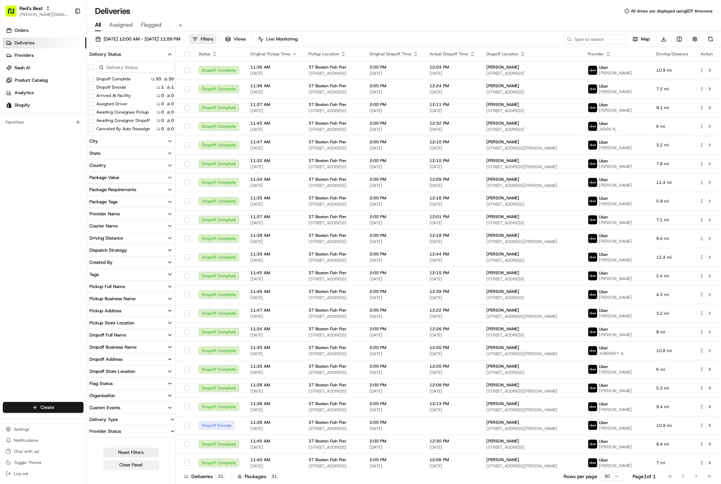
click at [139, 464] on button "Close Panel" at bounding box center [130, 465] width 55 height 10
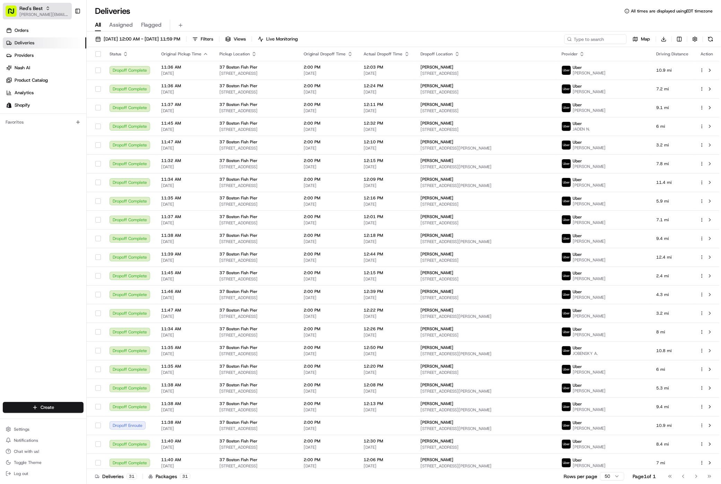
click at [24, 11] on span "Red's Best" at bounding box center [30, 8] width 23 height 7
type input "harmon"
click at [110, 34] on span "Cava - Harmon Meadow" at bounding box center [129, 36] width 82 height 6
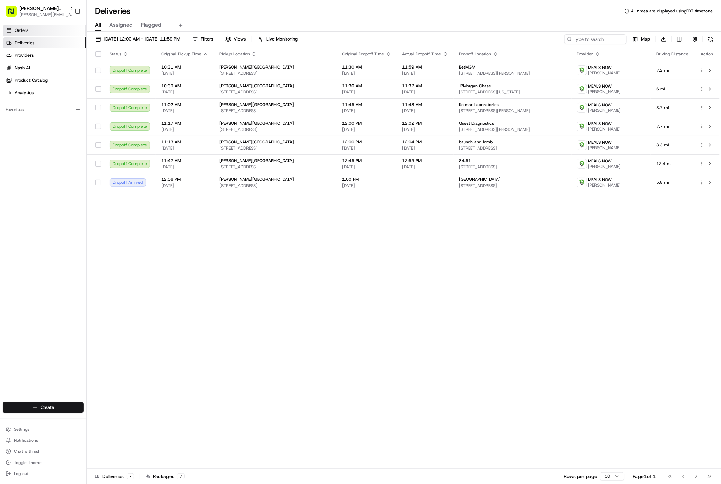
click at [42, 28] on link "Orders" at bounding box center [45, 30] width 84 height 11
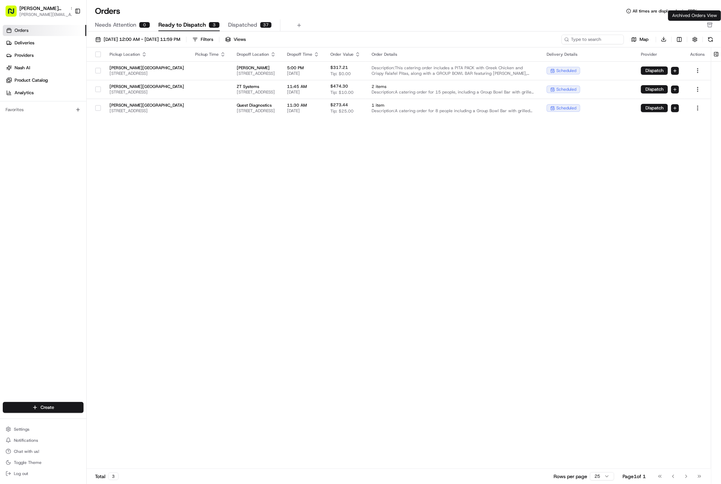
click at [709, 26] on icon "button" at bounding box center [710, 25] width 6 height 6
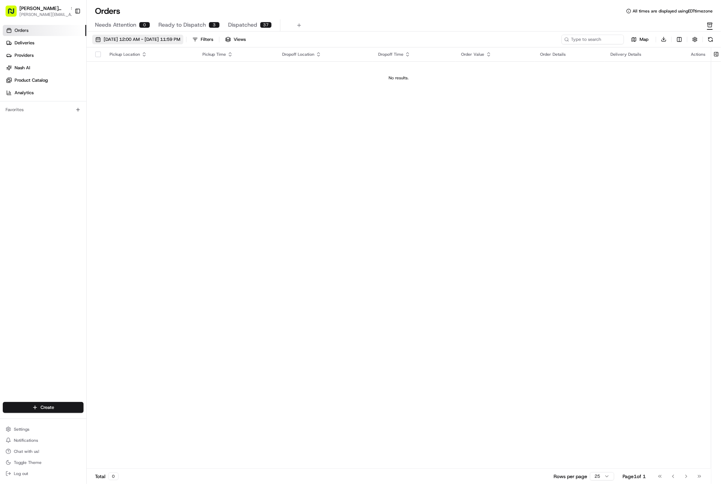
click at [180, 39] on span "08/01/2025 12:00 AM - 08/31/2025 11:59 PM" at bounding box center [142, 39] width 77 height 6
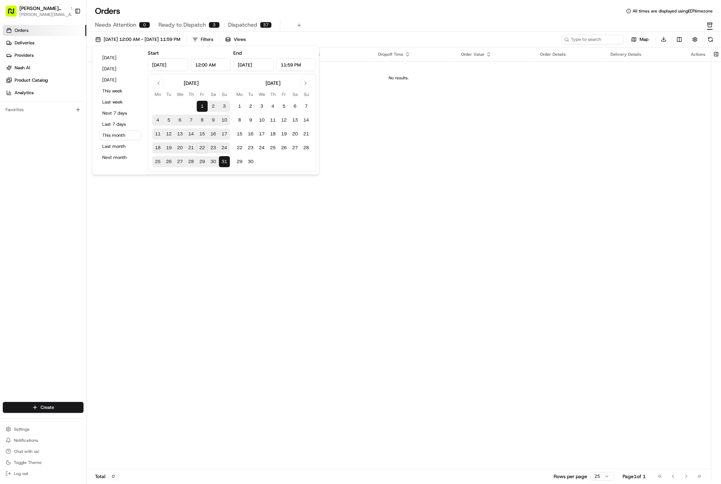
click at [202, 148] on button "22" at bounding box center [202, 147] width 11 height 11
type input "Aug 22, 2025"
click at [350, 22] on div "Needs Attention 0 Ready to Dispatch 0 Dispatched 0" at bounding box center [399, 25] width 608 height 12
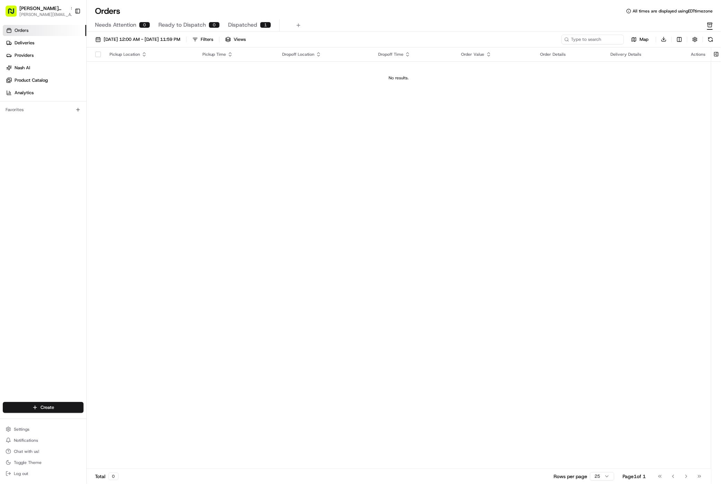
click at [231, 21] on span "Dispatched" at bounding box center [242, 25] width 29 height 8
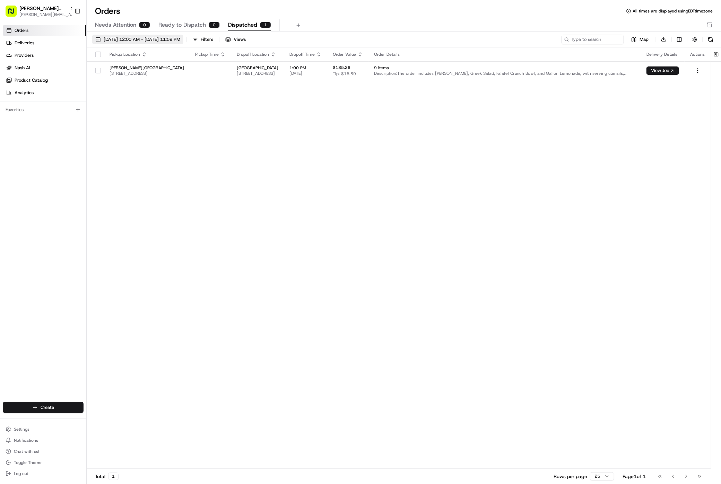
click at [180, 40] on span "[DATE] 12:00 AM - [DATE] 11:59 PM" at bounding box center [142, 39] width 77 height 6
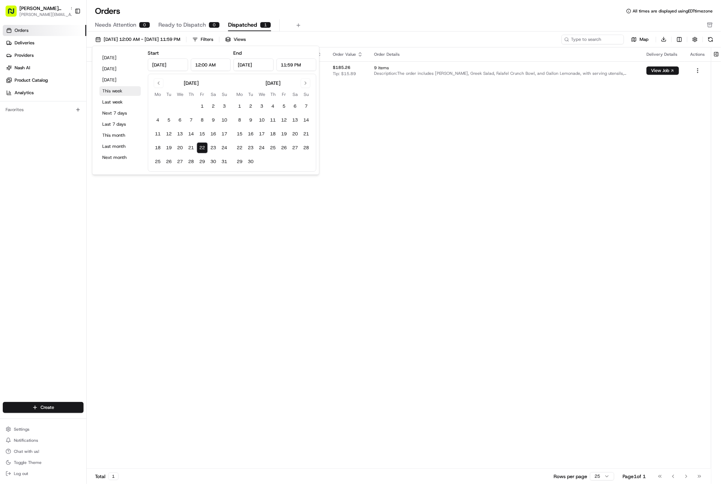
click at [120, 91] on button "This week" at bounding box center [120, 91] width 42 height 10
type input "Aug 18, 2025"
type input "Aug 24, 2025"
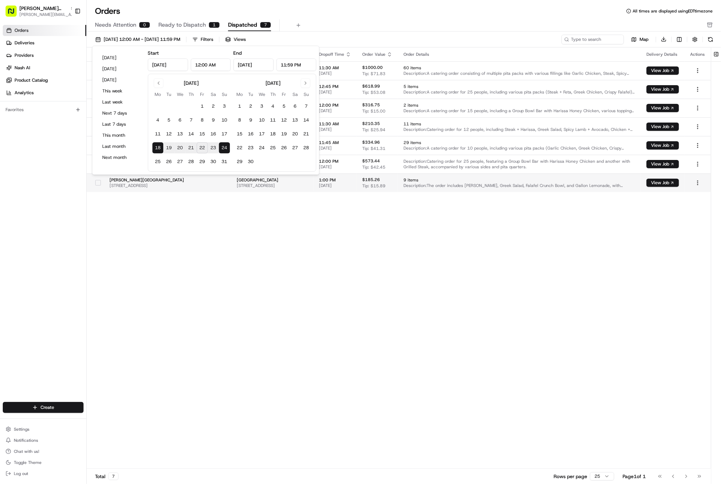
drag, startPoint x: 472, startPoint y: 232, endPoint x: 274, endPoint y: 176, distance: 205.0
click at [472, 232] on div "Pickup Location Pickup Time Dropoff Location Dropoff Time Order Value Order Det…" at bounding box center [399, 258] width 624 height 422
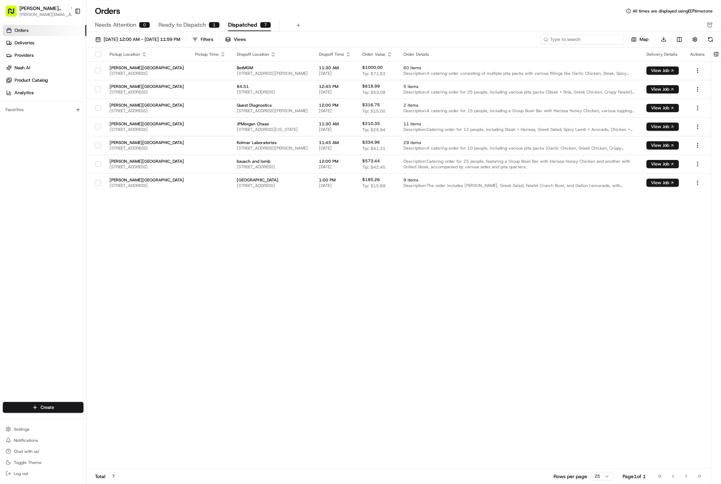
click at [586, 42] on input at bounding box center [582, 40] width 83 height 10
paste input "10193-2928959-8370945"
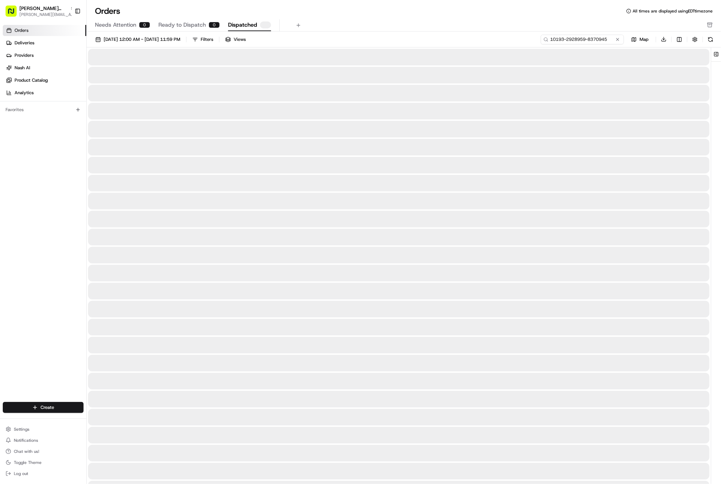
type input "10193-2928959-8370945"
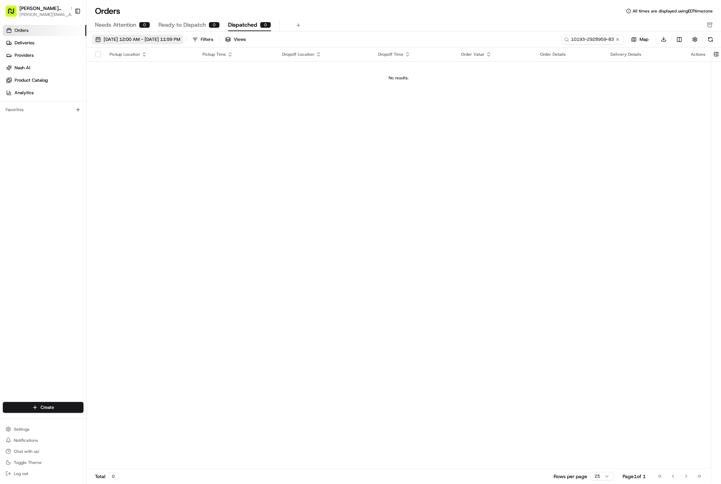
click at [156, 39] on span "08/18/2025 12:00 AM - 08/24/2025 11:59 PM" at bounding box center [142, 39] width 77 height 6
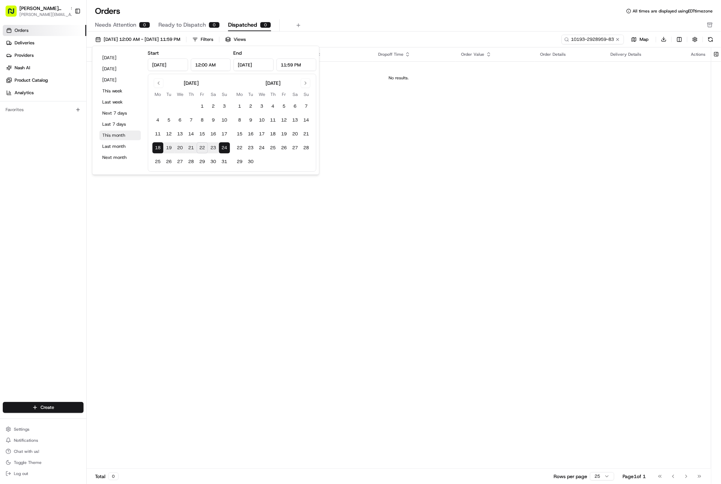
click at [124, 135] on button "This month" at bounding box center [120, 136] width 42 height 10
type input "Aug 1, 2025"
type input "Aug 31, 2025"
click at [50, 40] on link "Deliveries" at bounding box center [45, 42] width 84 height 11
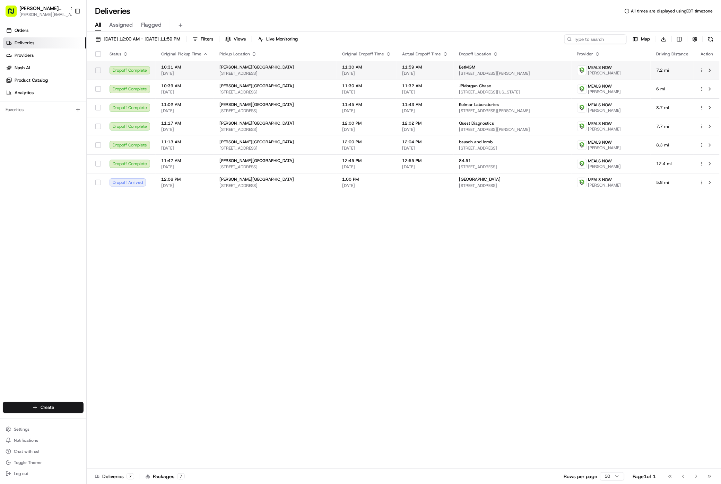
click at [704, 70] on html "Cava - Harmon Meadow gabrielle@usenash.com Toggle Sidebar Orders Deliveries Pro…" at bounding box center [360, 242] width 721 height 484
click at [696, 81] on div "Delivery Panel ⏎" at bounding box center [683, 81] width 76 height 12
click at [285, 319] on div "Status Original Pickup Time Pickup Location Original Dropoff Time Actual Dropof…" at bounding box center [403, 258] width 633 height 422
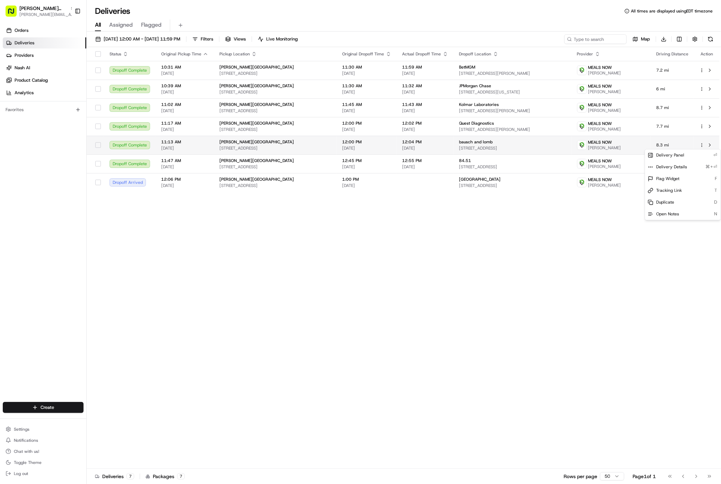
click at [702, 144] on html "Cava - Harmon Meadow gabrielle@usenash.com Toggle Sidebar Orders Deliveries Pro…" at bounding box center [360, 242] width 721 height 484
click at [696, 159] on div "Delivery Panel ⏎" at bounding box center [683, 156] width 76 height 12
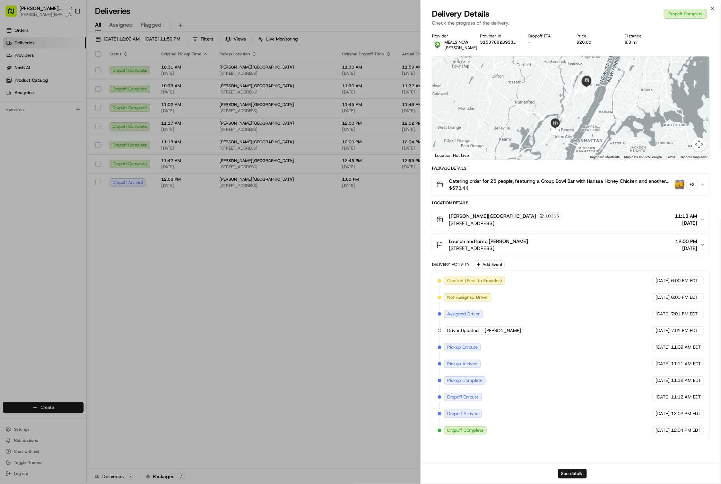
click at [674, 187] on div "Catering order for 25 people, featuring a Group Bowl Bar with Harissa Honey Chi…" at bounding box center [567, 185] width 263 height 14
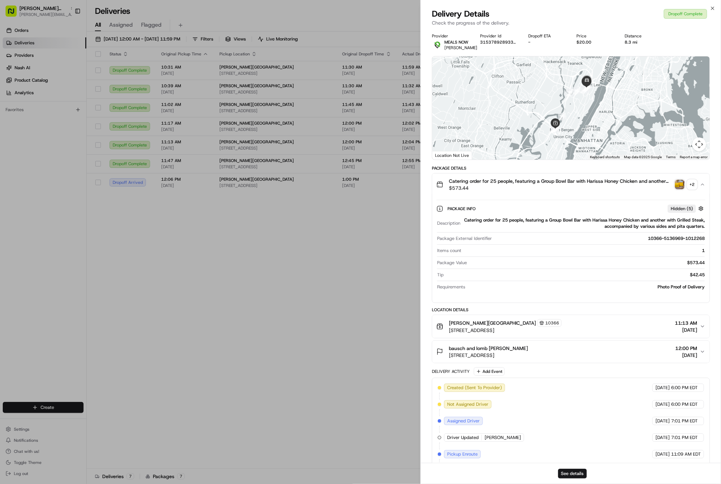
click at [681, 184] on img "button" at bounding box center [680, 185] width 10 height 10
